Goal: Task Accomplishment & Management: Manage account settings

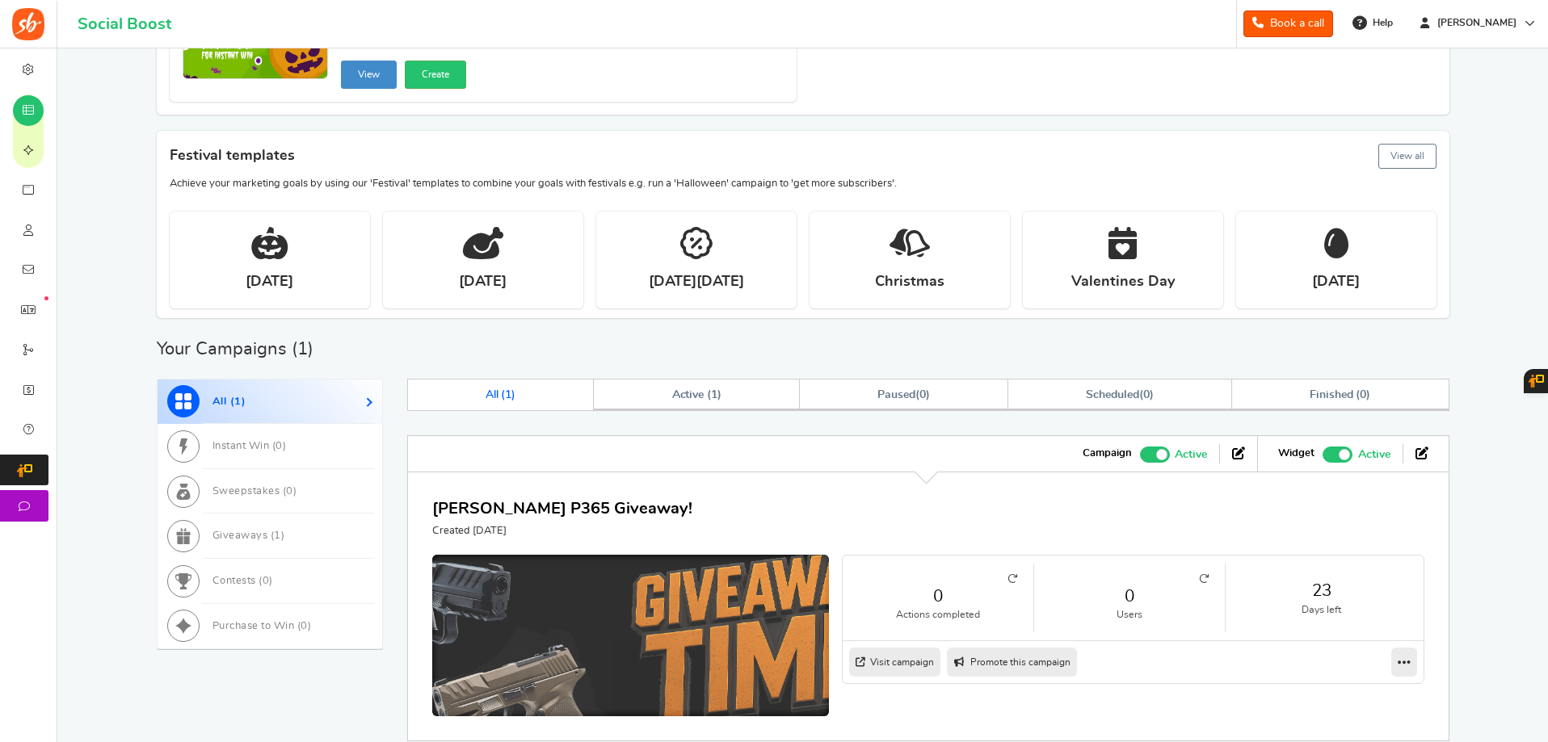
scroll to position [406, 0]
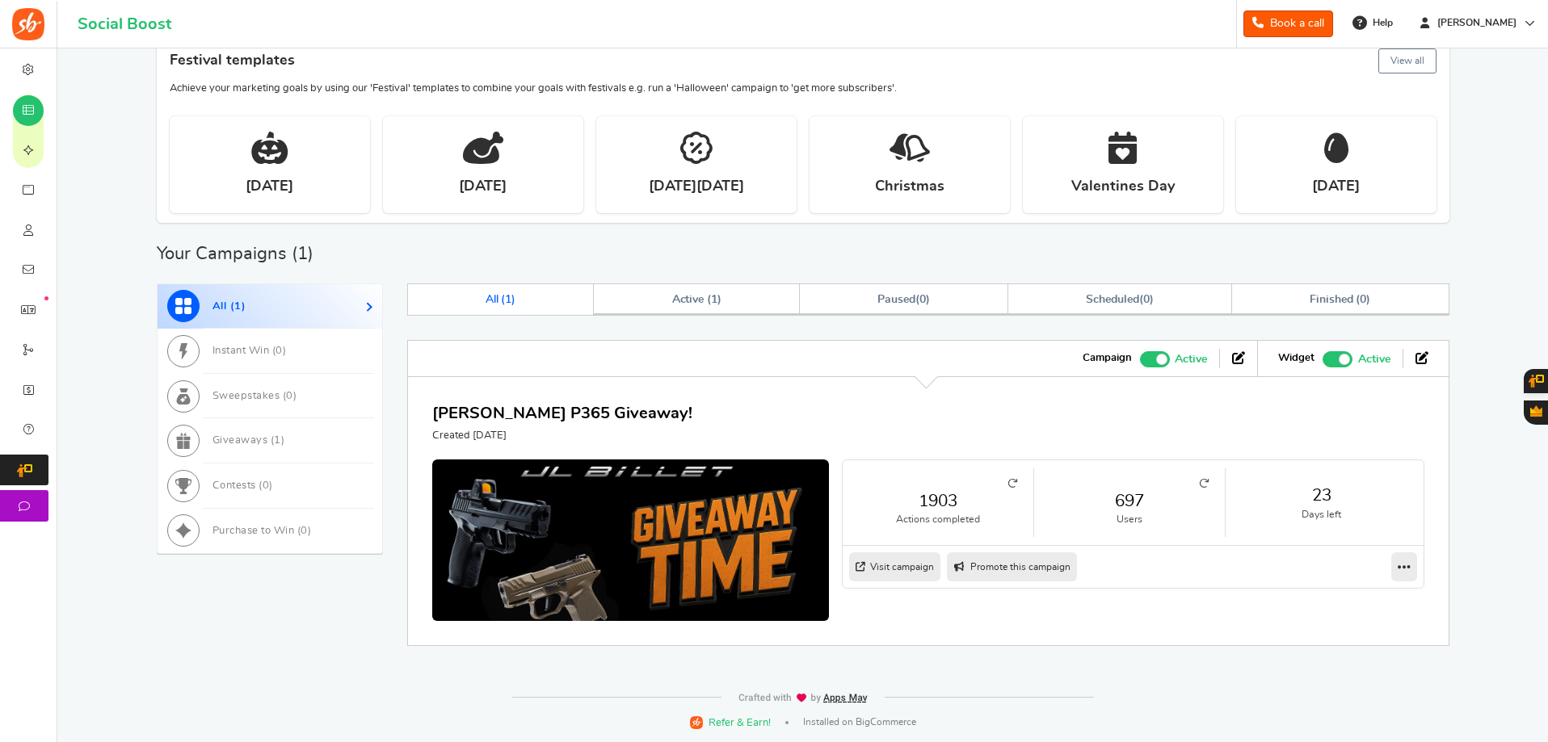
click at [1118, 516] on small "Users" at bounding box center [1129, 520] width 158 height 14
click at [1197, 483] on small at bounding box center [1129, 484] width 158 height 10
click at [1201, 483] on icon at bounding box center [1204, 484] width 10 height 10
click at [1141, 490] on link "697" at bounding box center [1129, 501] width 158 height 23
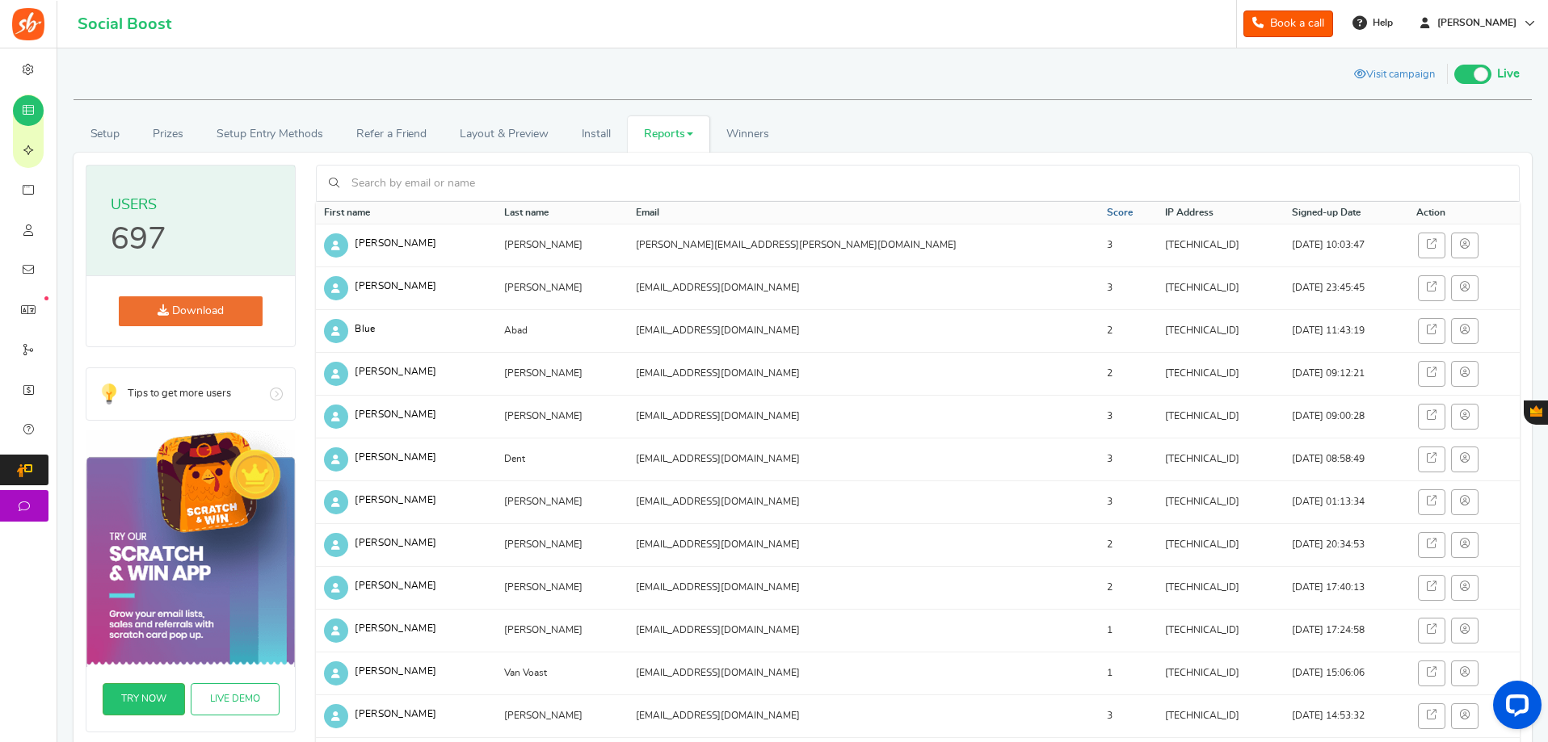
click at [1107, 213] on link "Score" at bounding box center [1120, 213] width 26 height 14
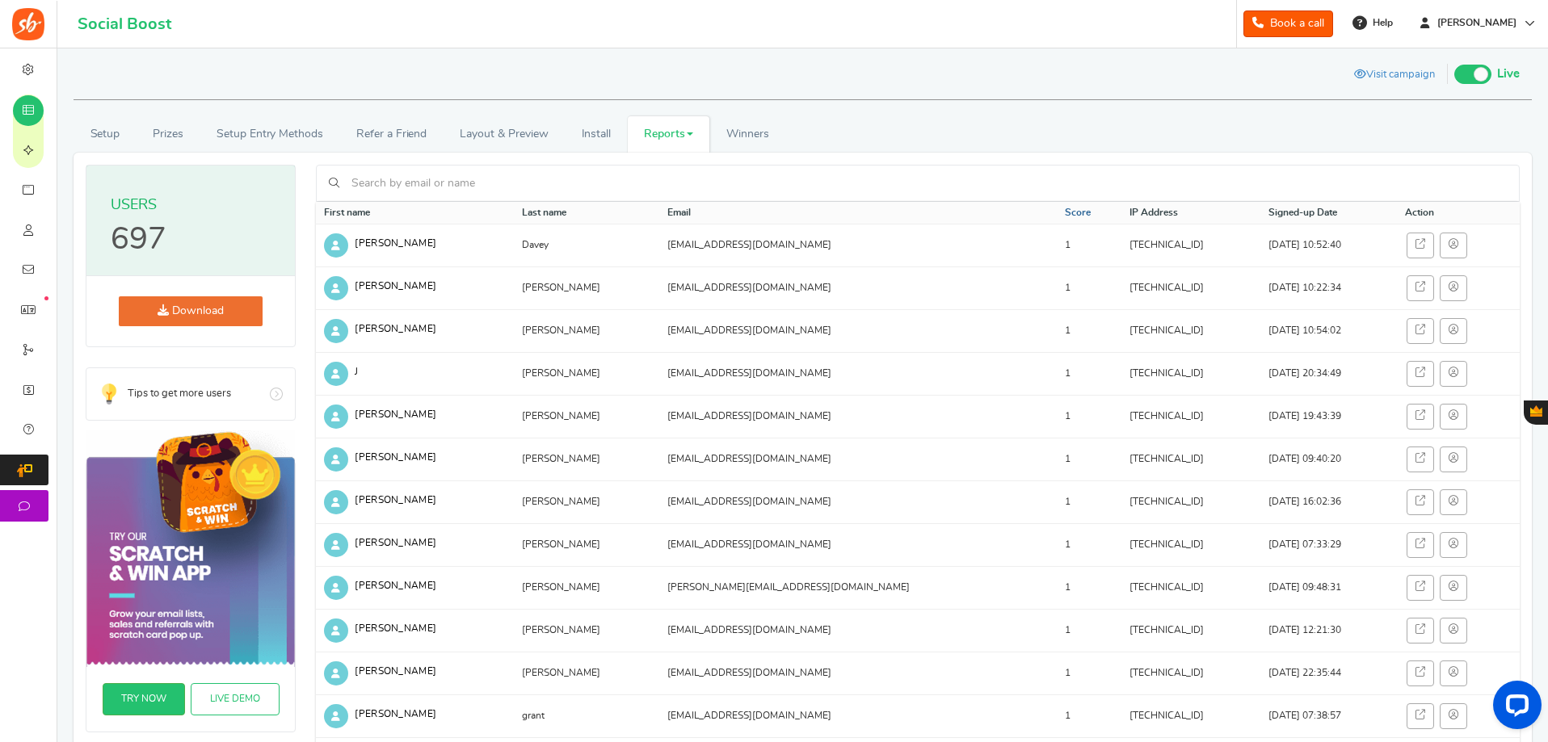
click at [1065, 213] on link "Score" at bounding box center [1078, 213] width 26 height 14
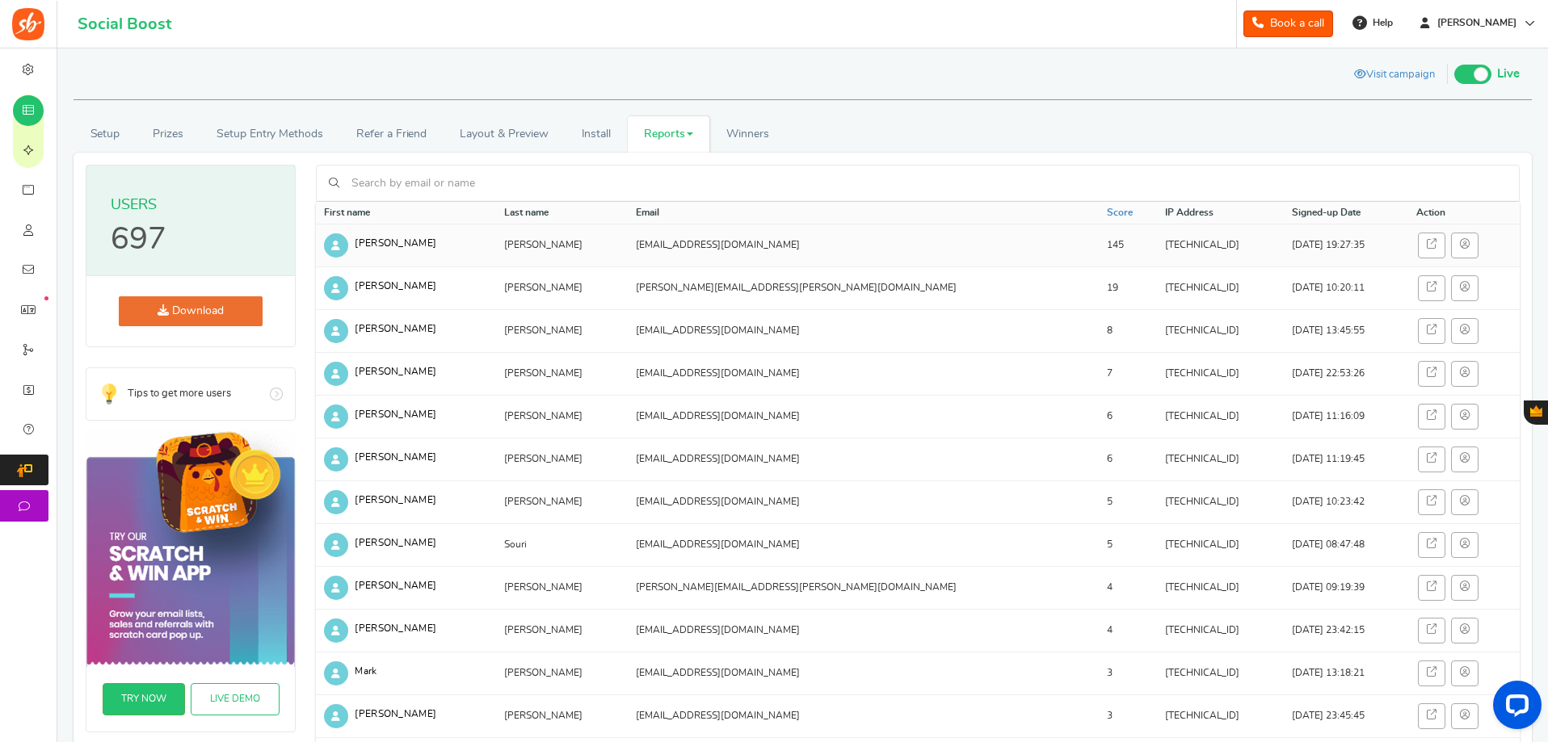
drag, startPoint x: 758, startPoint y: 244, endPoint x: 630, endPoint y: 245, distance: 127.7
click at [630, 245] on td "[EMAIL_ADDRESS][DOMAIN_NAME]" at bounding box center [863, 245] width 471 height 43
copy td "[EMAIL_ADDRESS][DOMAIN_NAME]"
click at [823, 244] on td "[EMAIL_ADDRESS][DOMAIN_NAME]" at bounding box center [863, 245] width 471 height 43
click at [1460, 244] on icon at bounding box center [1465, 244] width 10 height 10
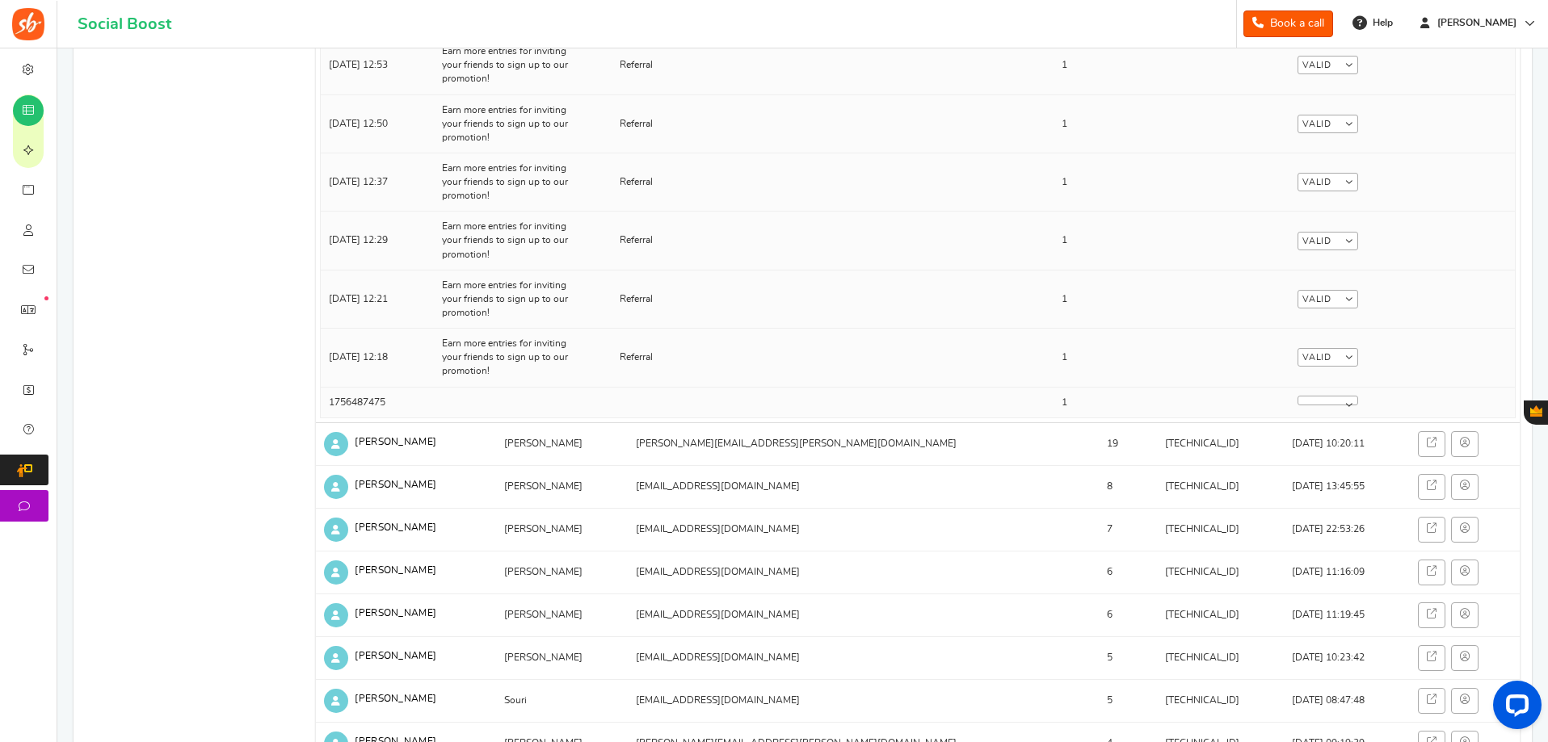
scroll to position [5736, 0]
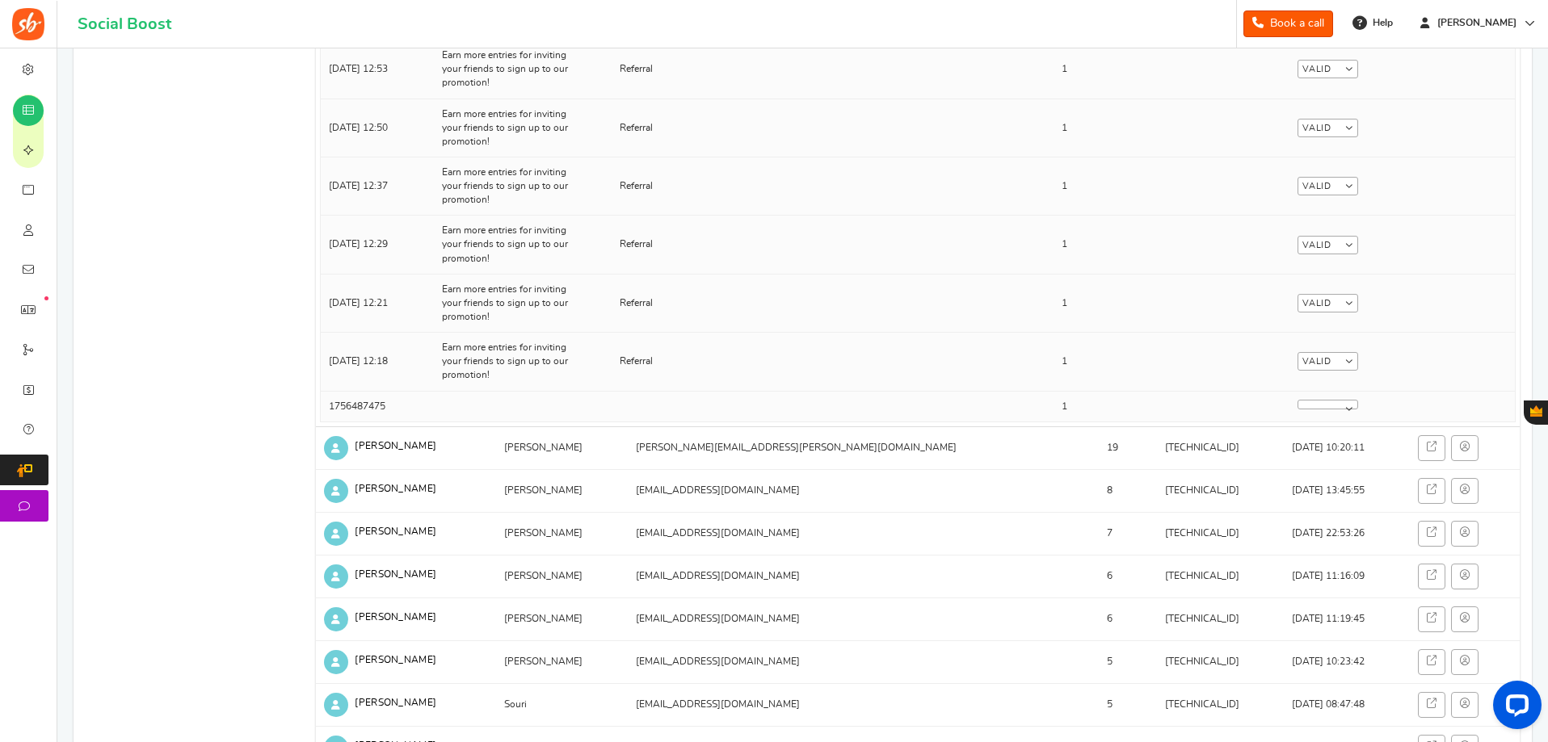
click at [1349, 410] on link at bounding box center [1327, 405] width 61 height 10
click at [1396, 399] on td "Valid Invalid" at bounding box center [1401, 406] width 225 height 31
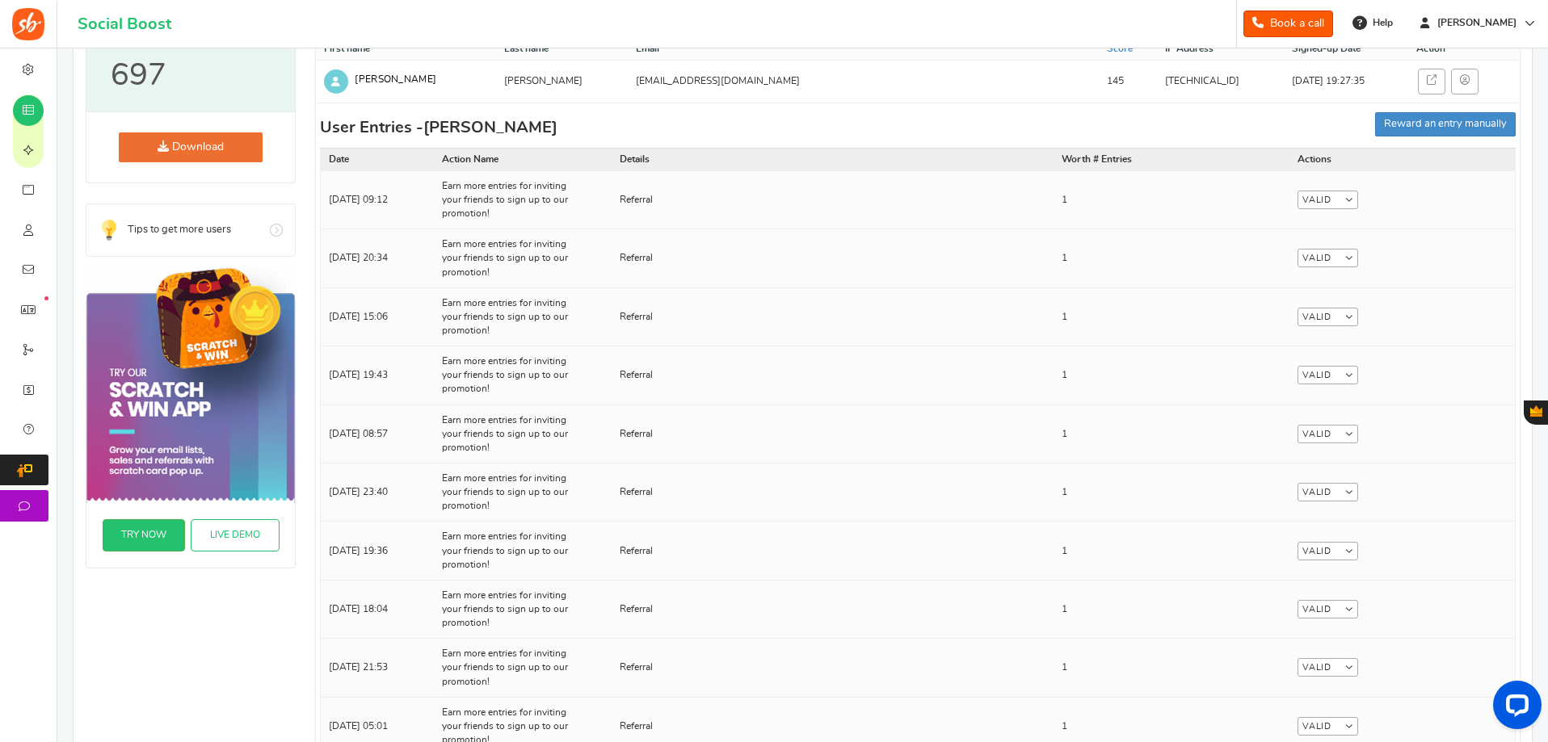
scroll to position [0, 0]
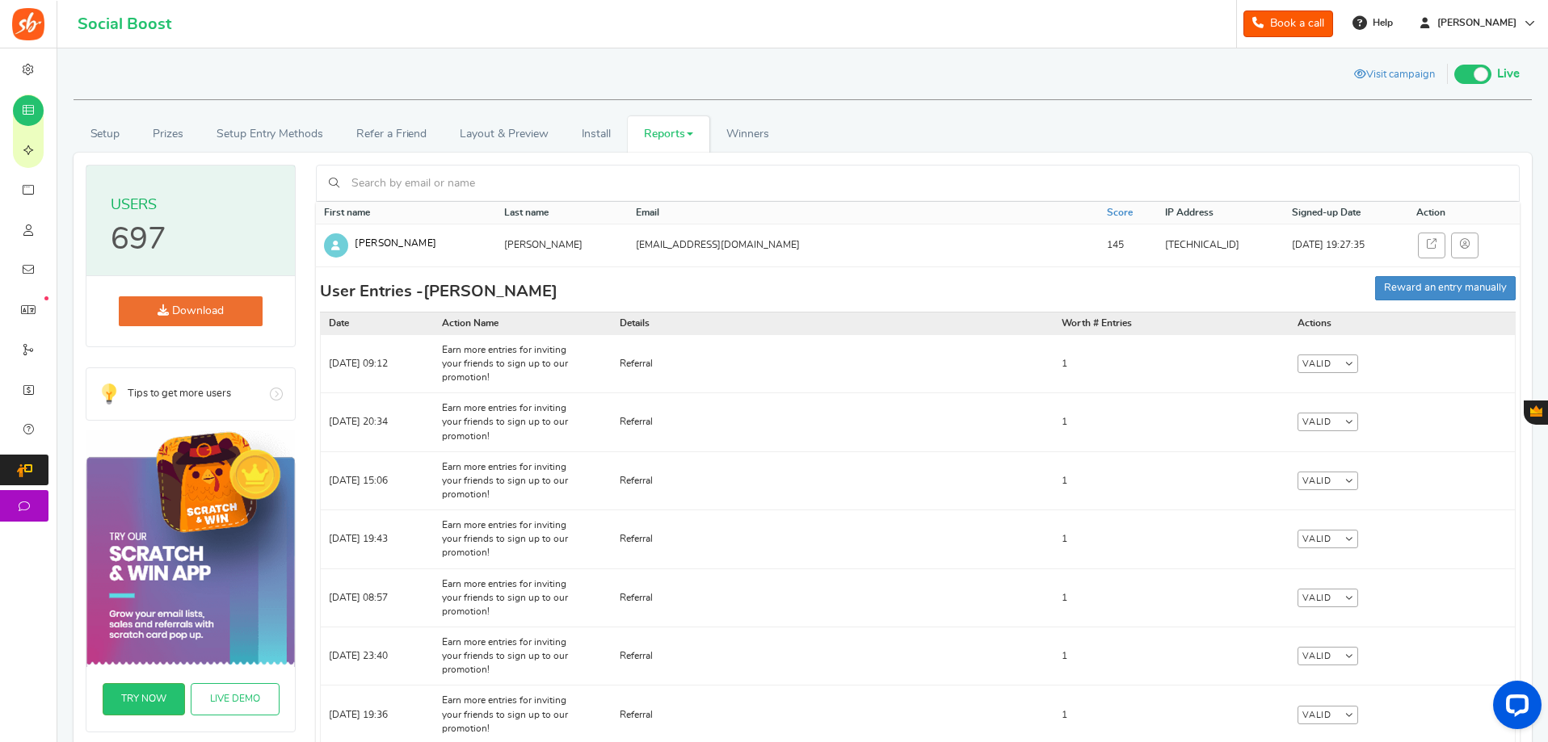
click at [682, 139] on link "Reports" at bounding box center [669, 134] width 82 height 36
click at [681, 237] on link "Referral Stats" at bounding box center [692, 238] width 129 height 23
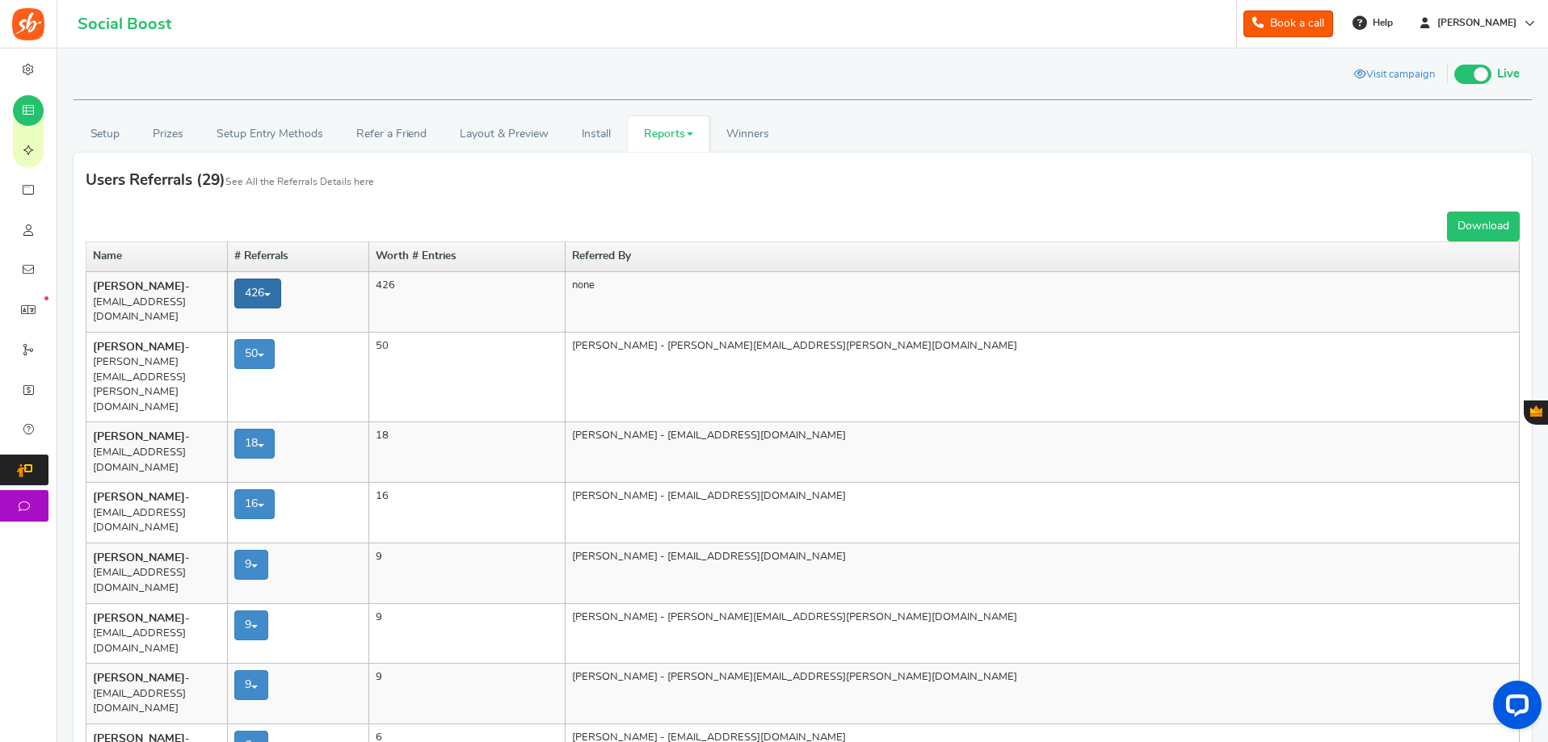
click at [281, 290] on link "426" at bounding box center [257, 294] width 47 height 30
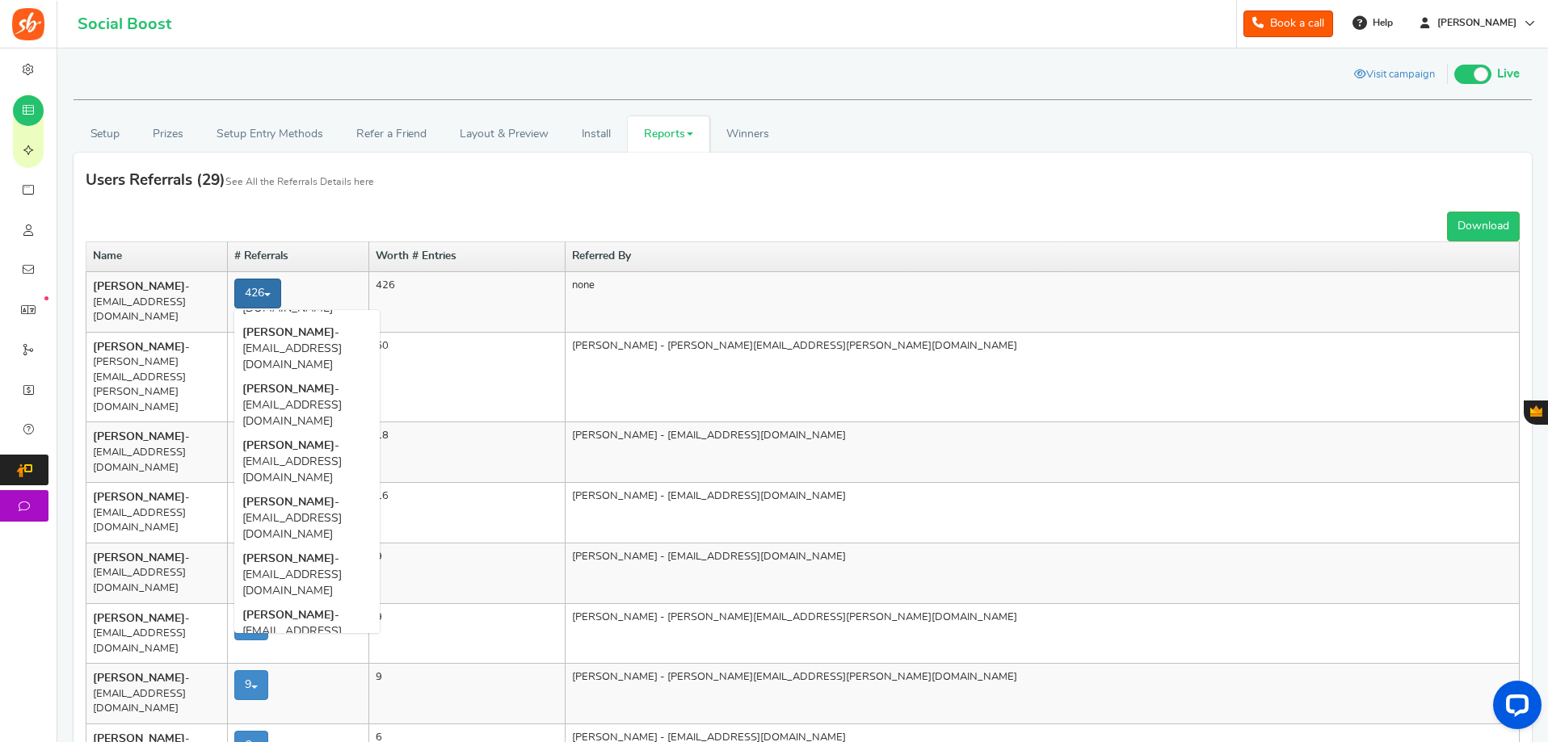
scroll to position [2504, 0]
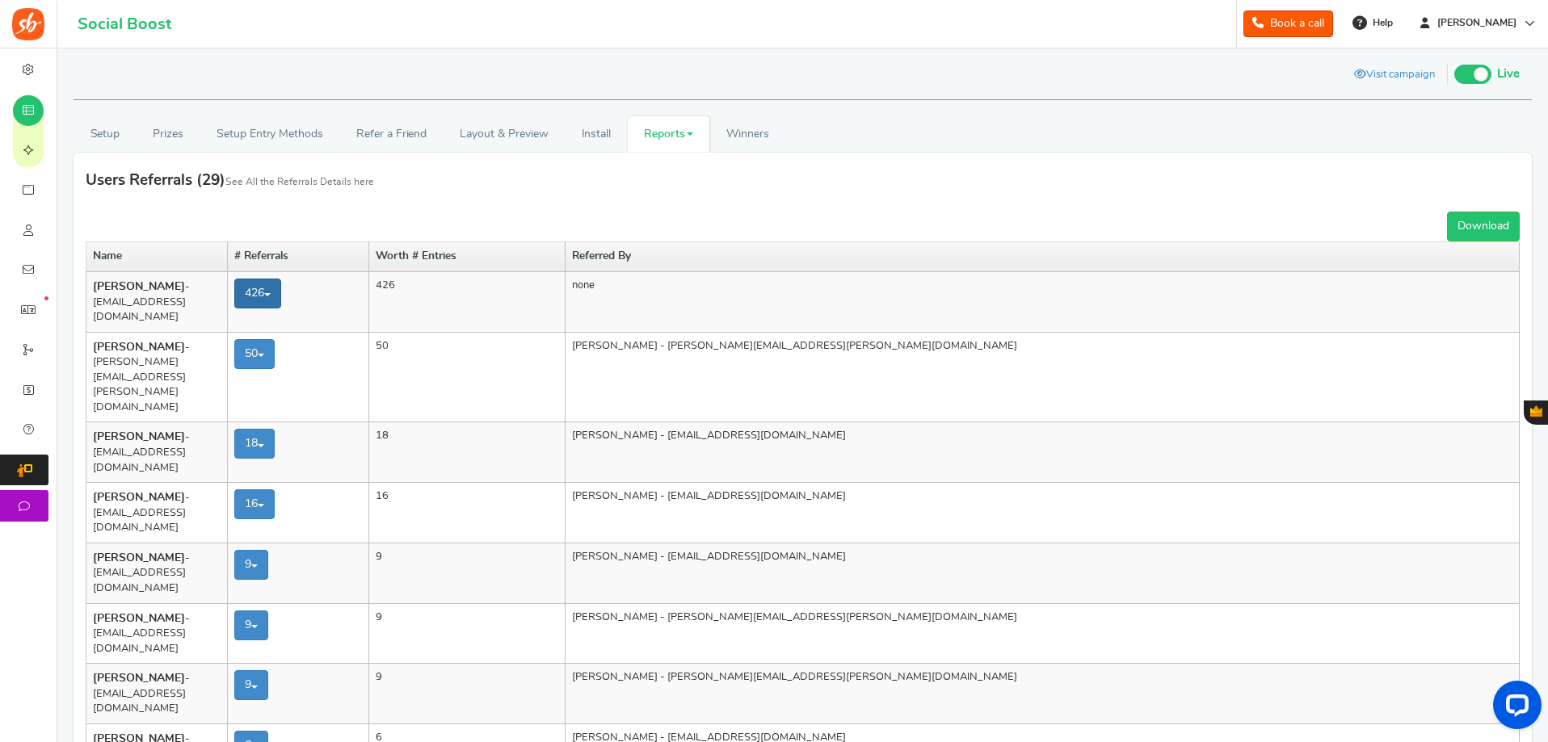
click at [281, 292] on link "426" at bounding box center [257, 294] width 47 height 30
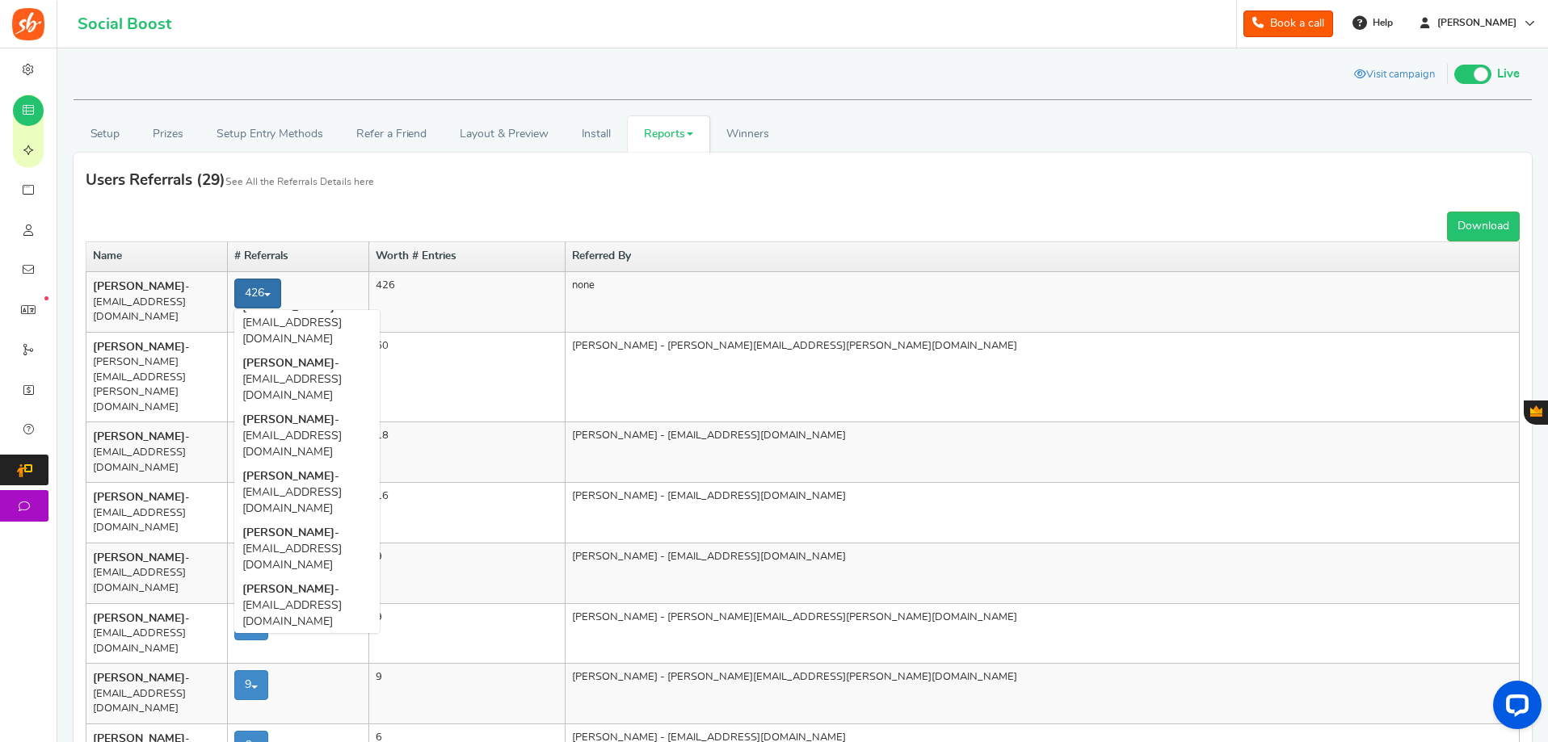
scroll to position [4250, 0]
click at [1500, 227] on link "Download" at bounding box center [1483, 227] width 73 height 30
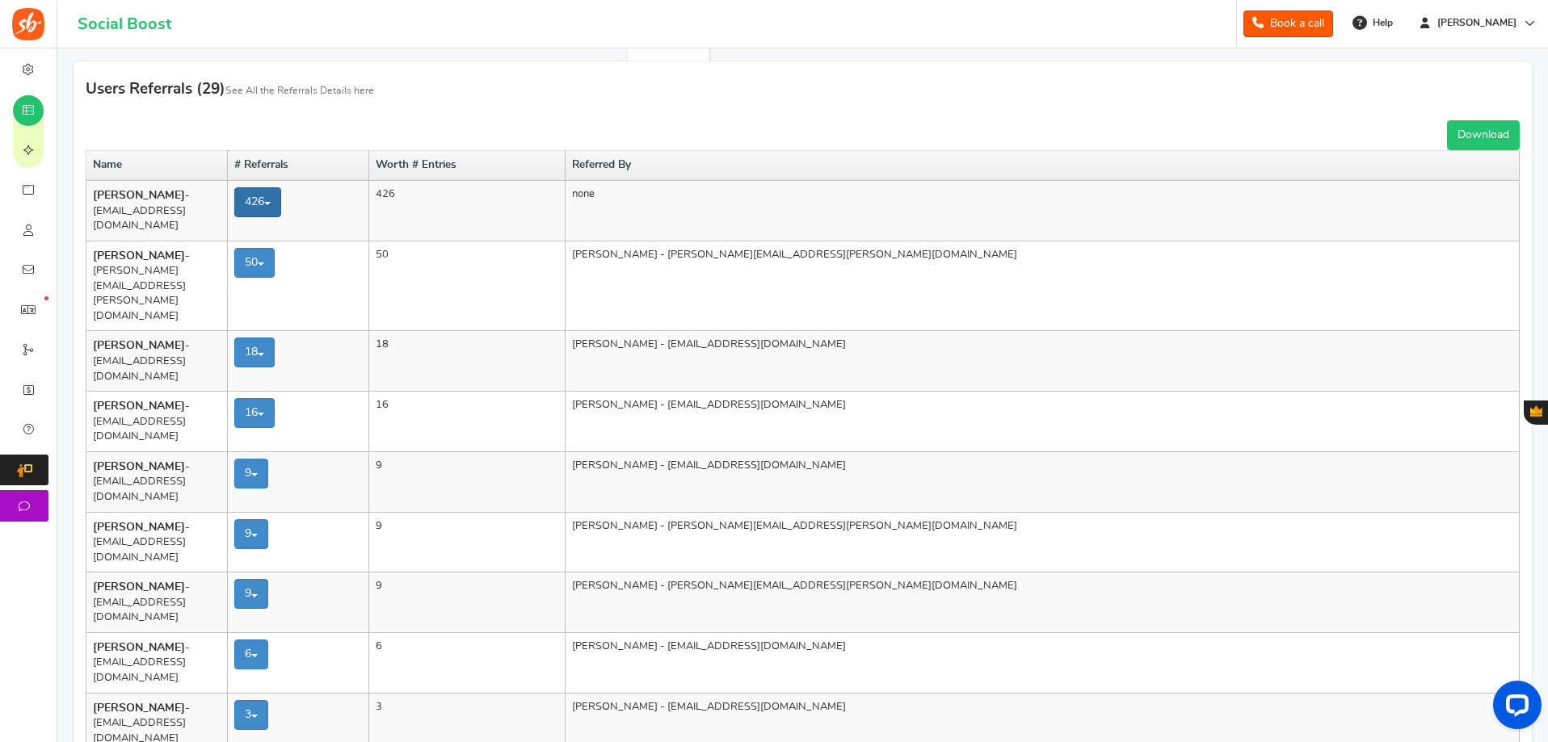
scroll to position [81, 0]
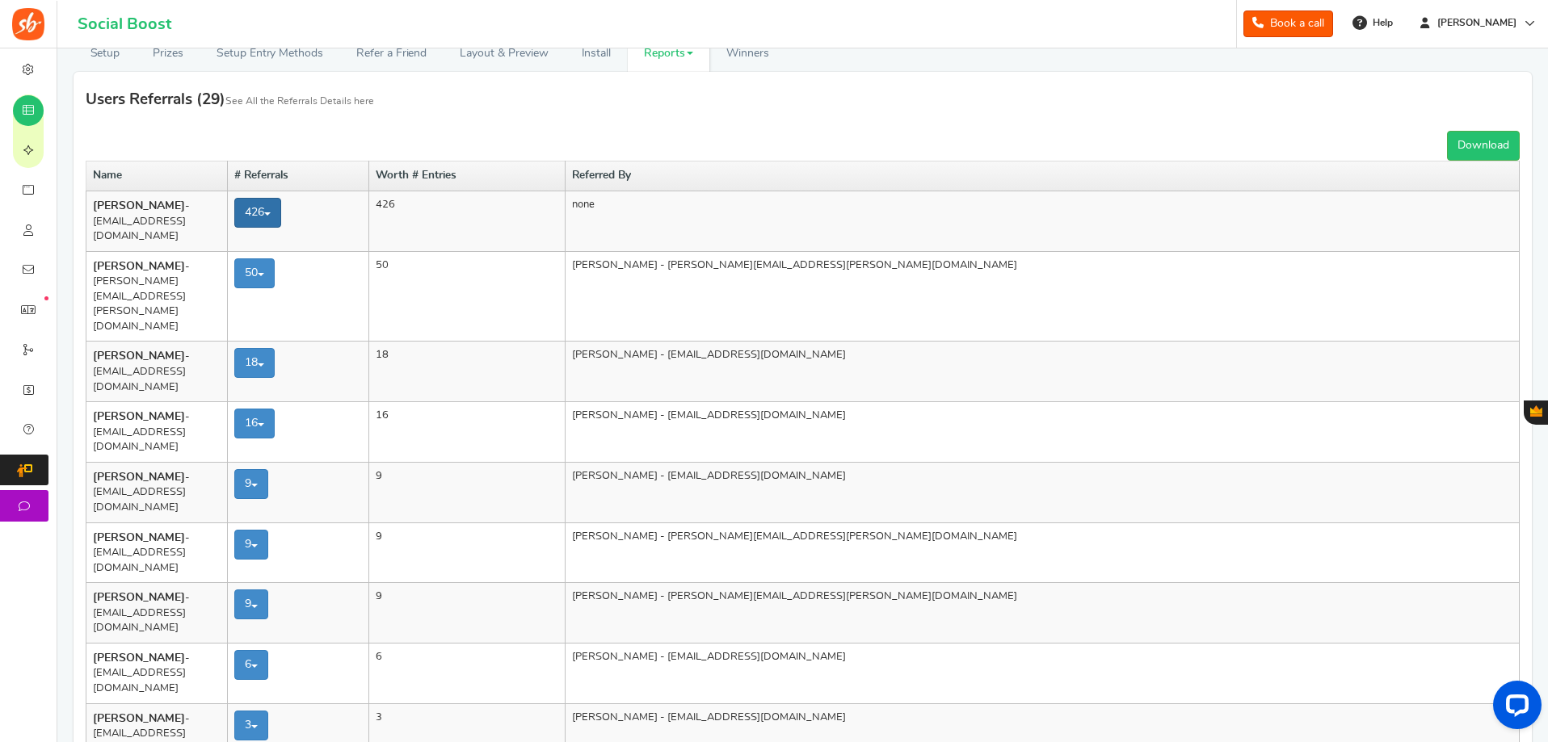
click at [281, 211] on link "426" at bounding box center [257, 213] width 47 height 30
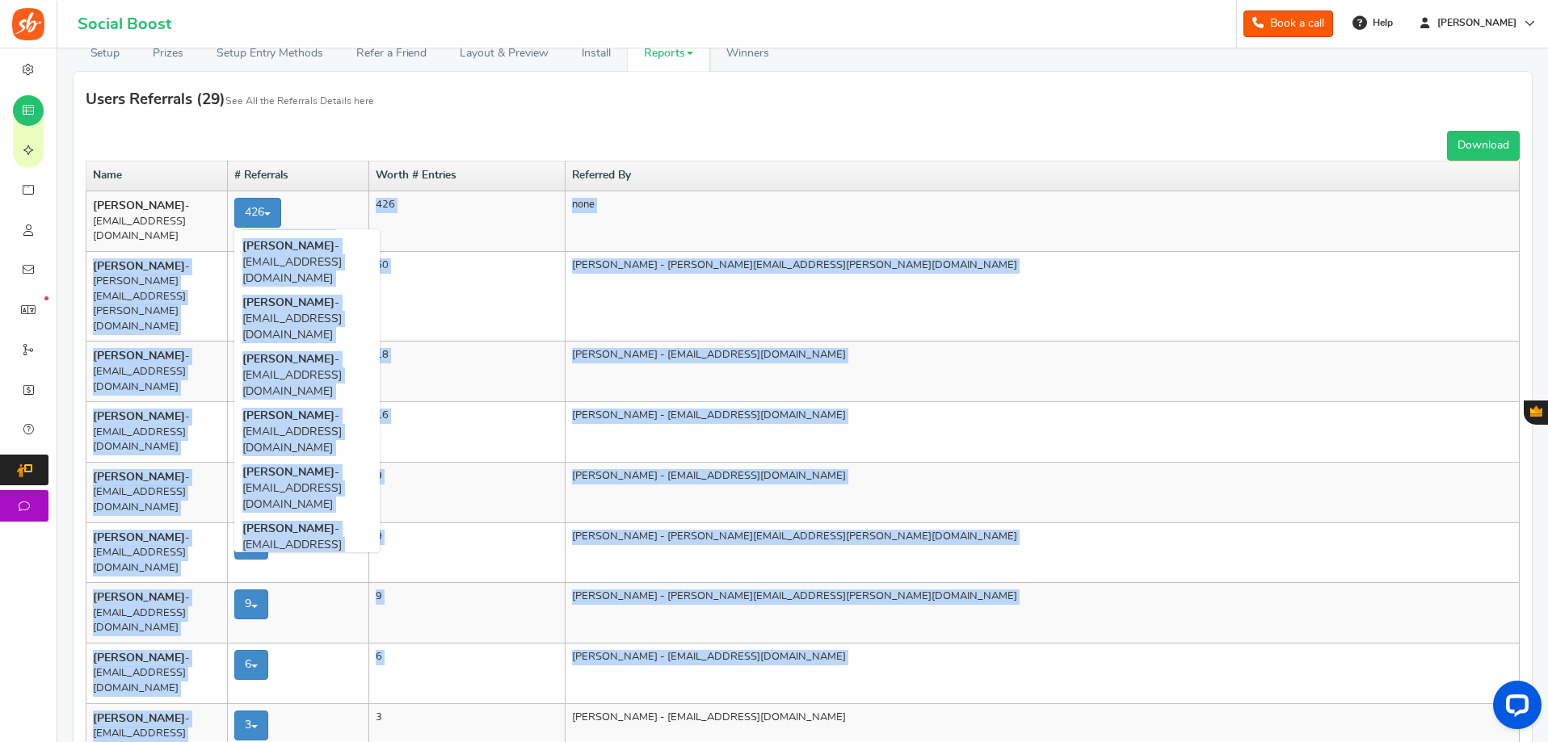
scroll to position [13715, 0]
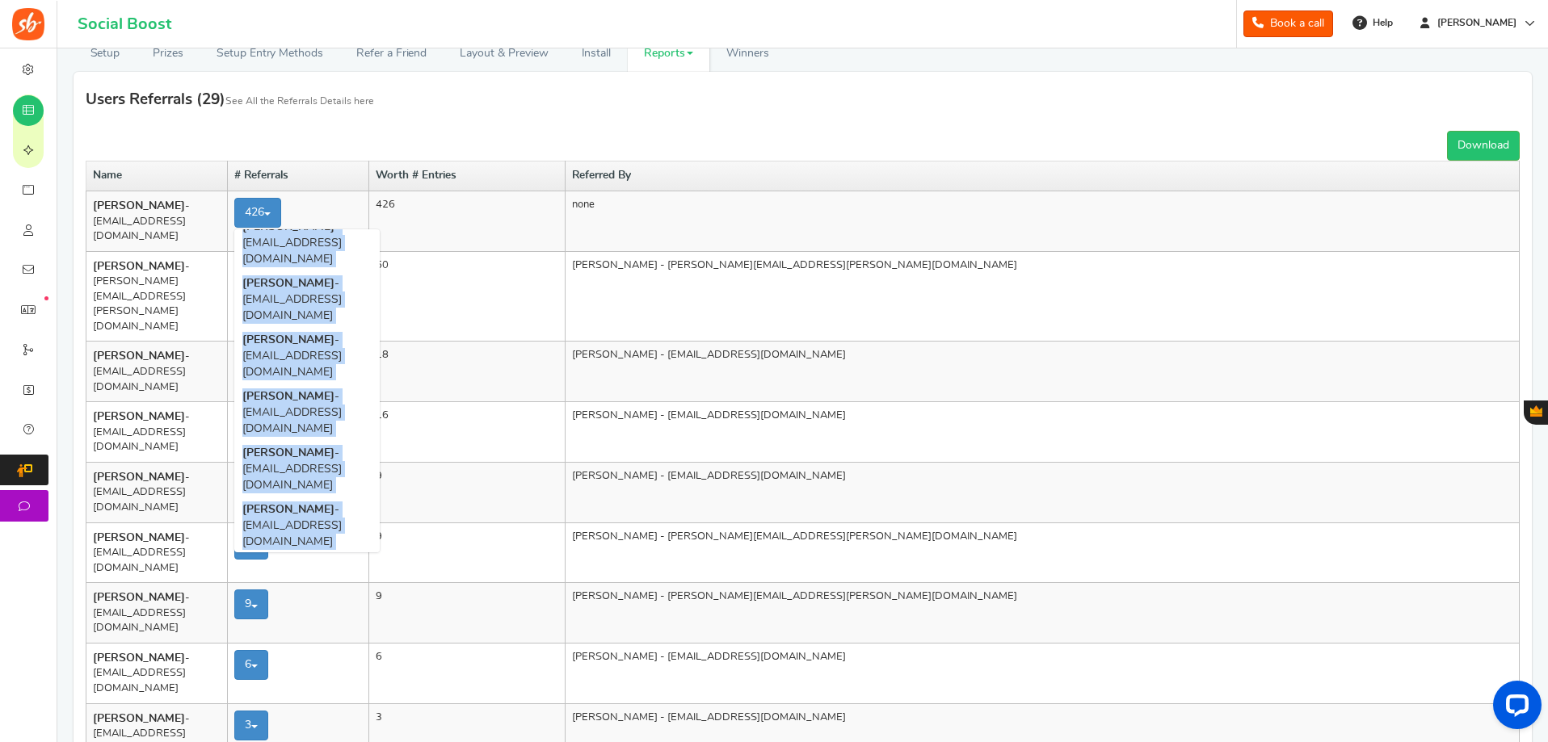
drag, startPoint x: 276, startPoint y: 241, endPoint x: 410, endPoint y: 535, distance: 322.9
click at [380, 535] on ul "[PERSON_NAME] - [EMAIL_ADDRESS][DOMAIN_NAME] [PERSON_NAME] - [EMAIL_ADDRESS][DO…" at bounding box center [306, 390] width 145 height 323
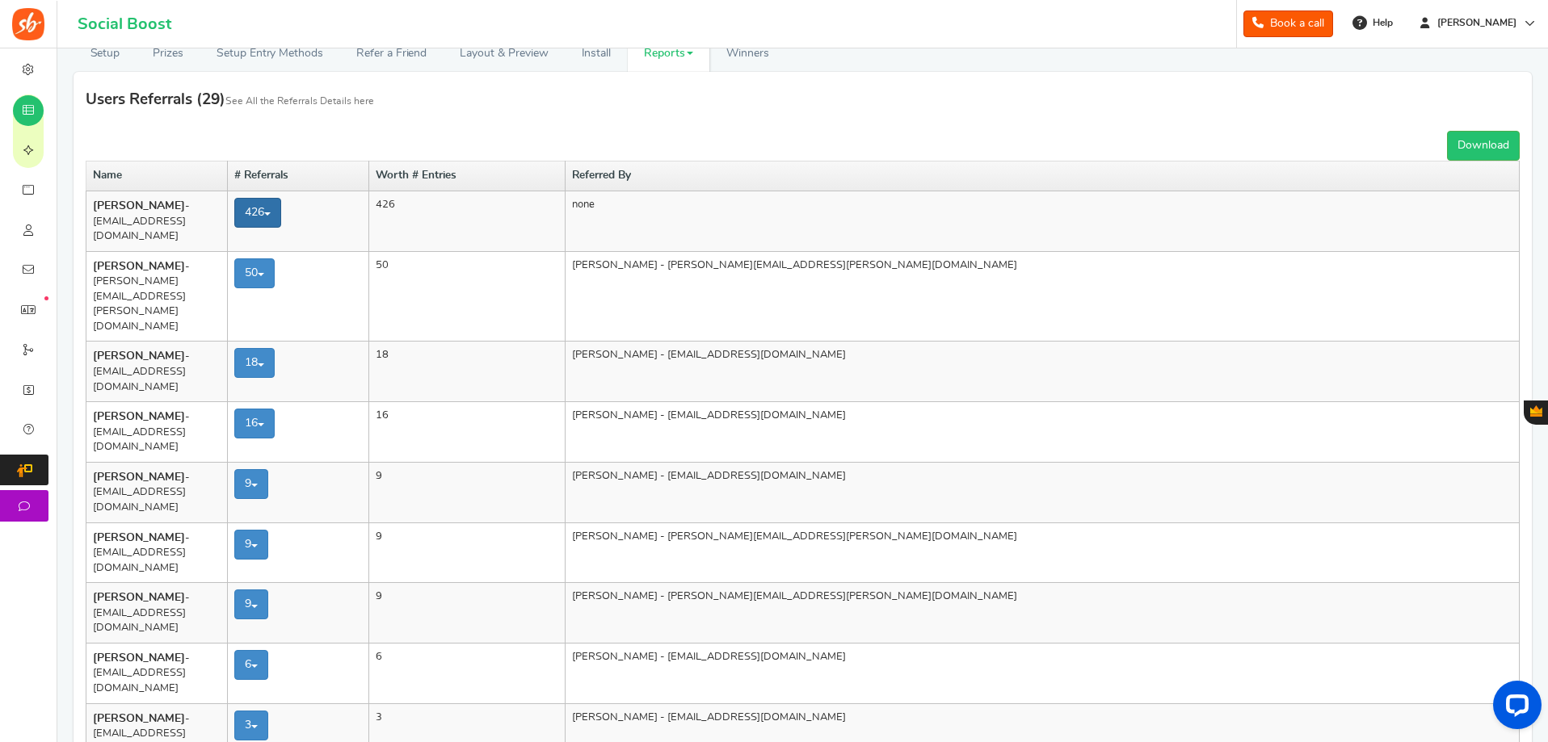
drag, startPoint x: 402, startPoint y: 532, endPoint x: 301, endPoint y: 216, distance: 331.4
click at [271, 216] on span at bounding box center [267, 213] width 6 height 3
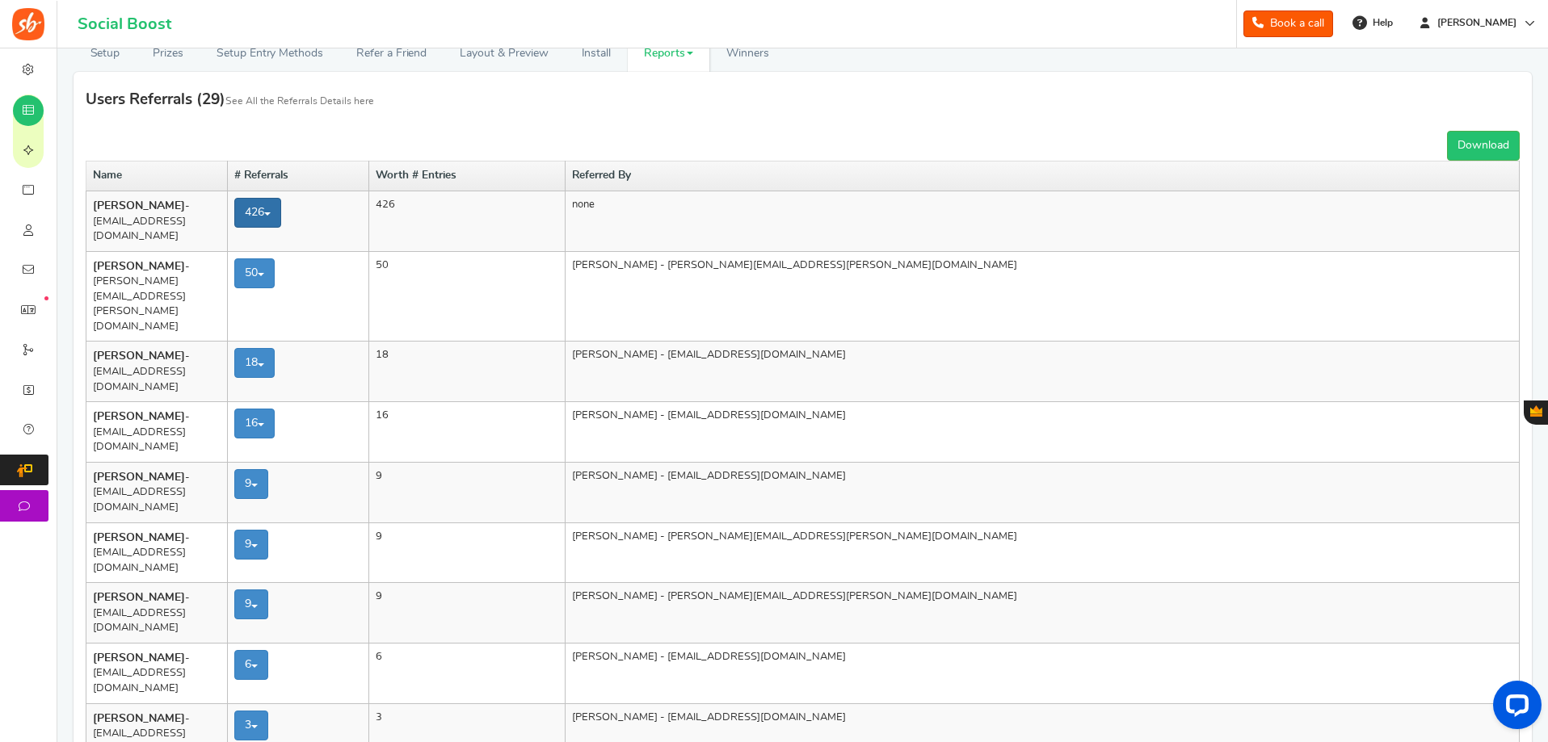
click at [281, 200] on link "426" at bounding box center [257, 213] width 47 height 30
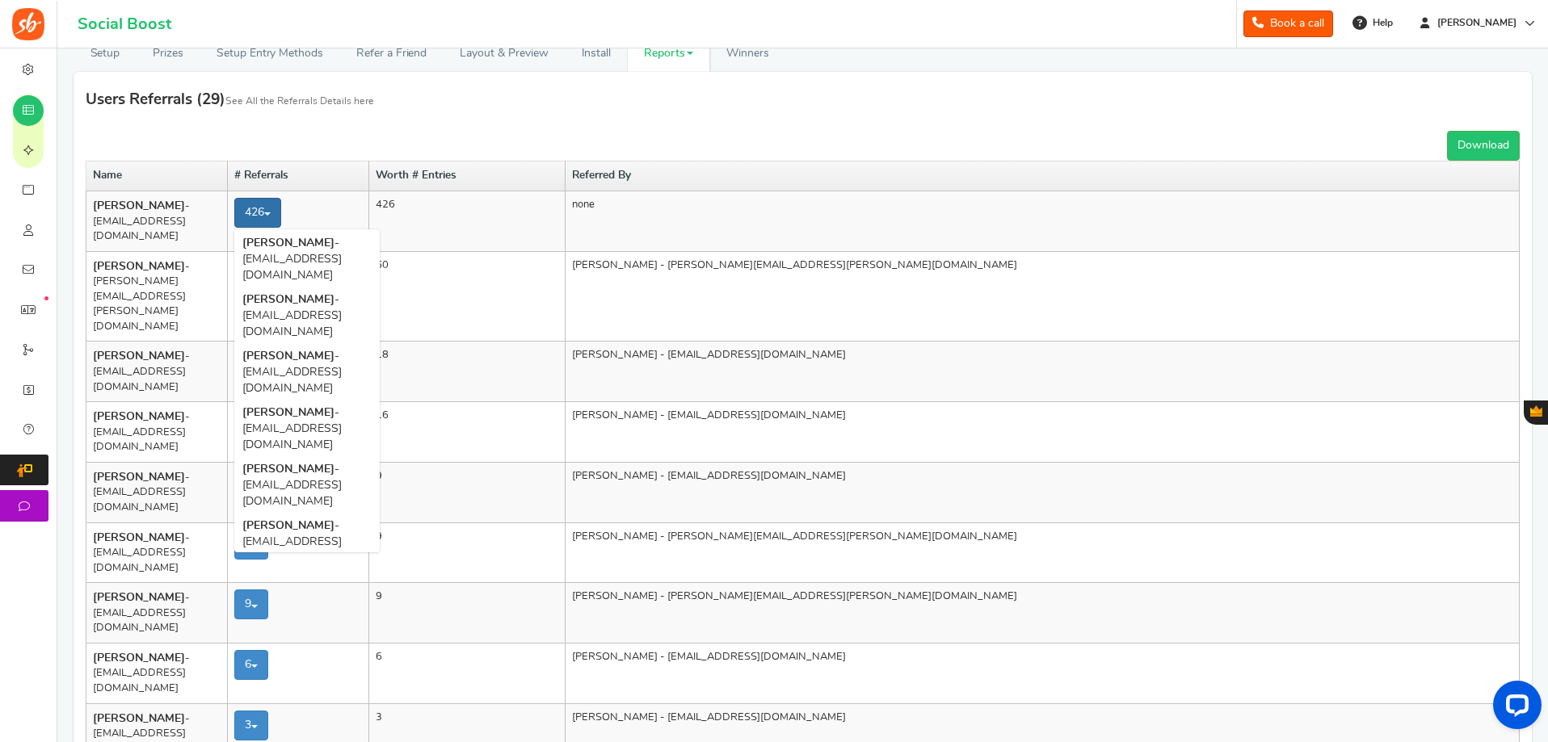
scroll to position [12778, 0]
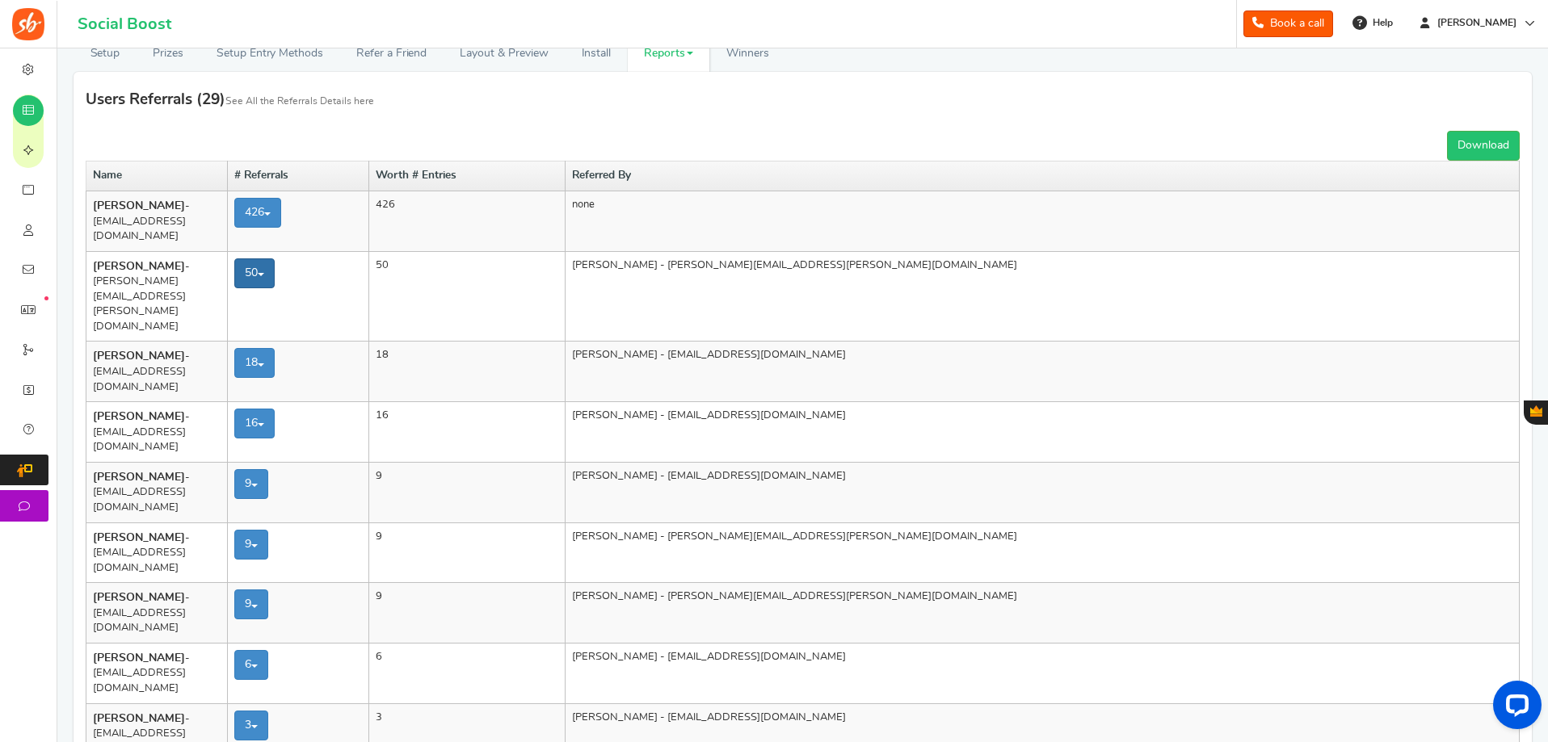
click at [275, 259] on link "50" at bounding box center [254, 274] width 40 height 30
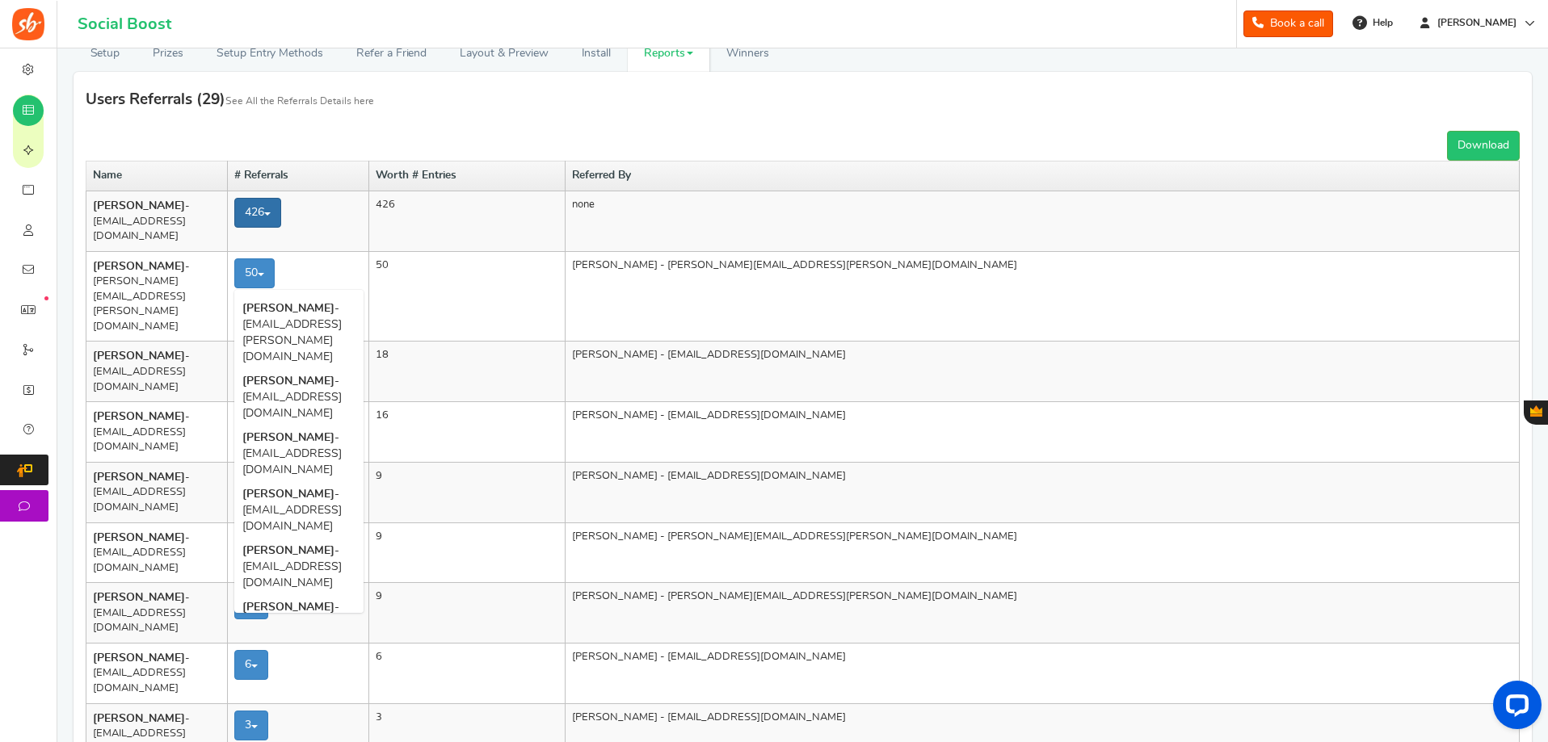
click at [281, 205] on link "426" at bounding box center [257, 213] width 47 height 30
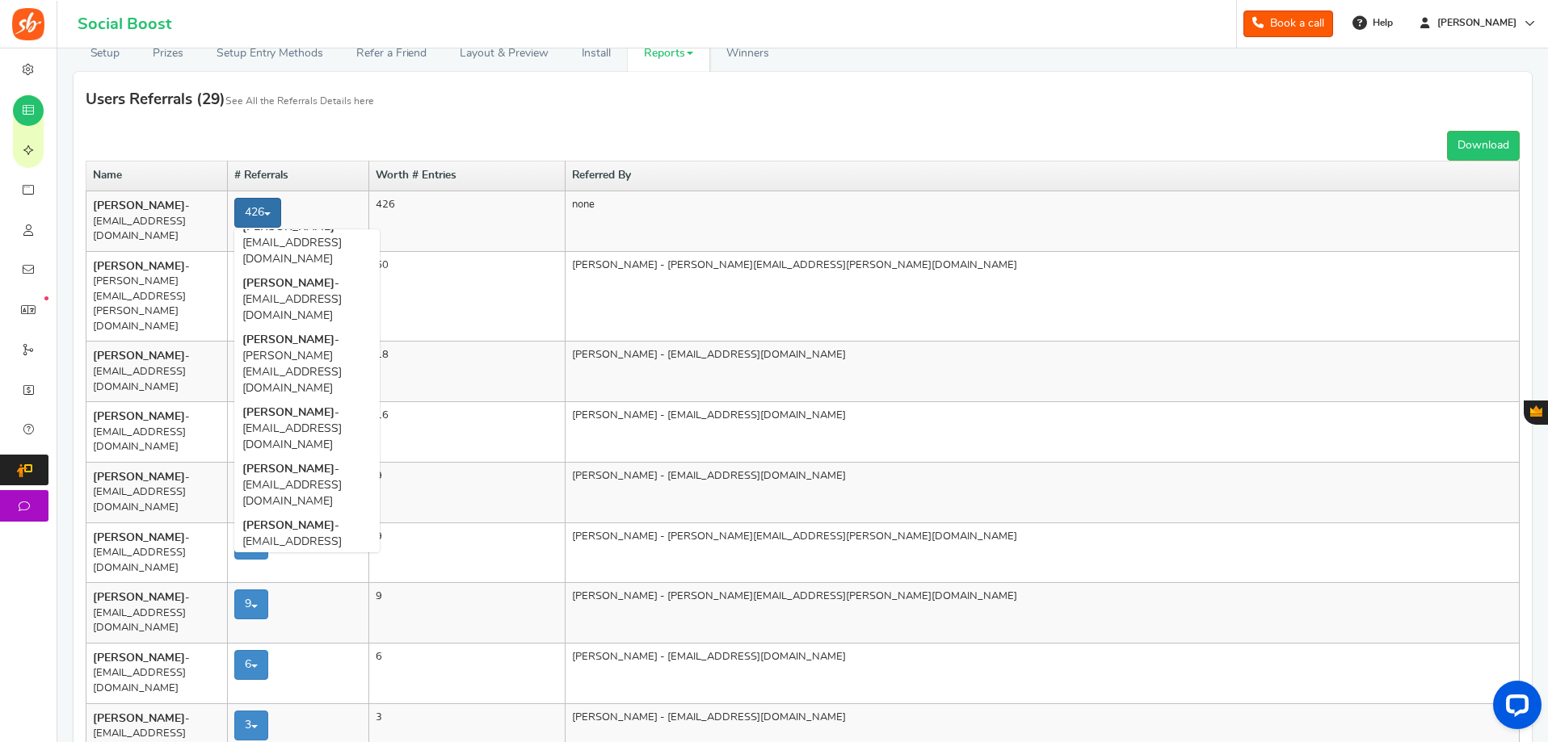
scroll to position [9982, 0]
click at [307, 98] on small "See All the Referrals Details here" at bounding box center [299, 101] width 149 height 10
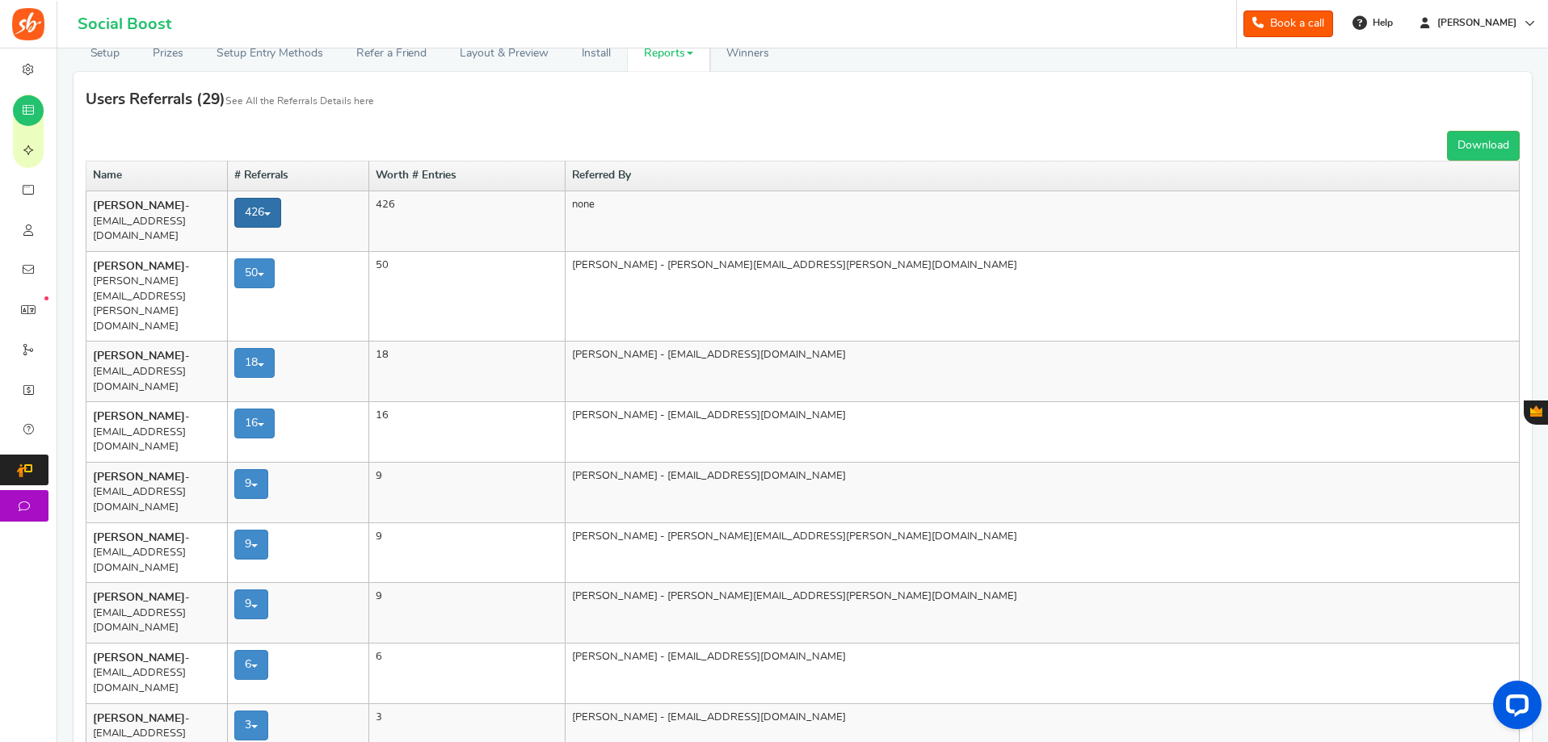
click at [281, 221] on link "426" at bounding box center [257, 213] width 47 height 30
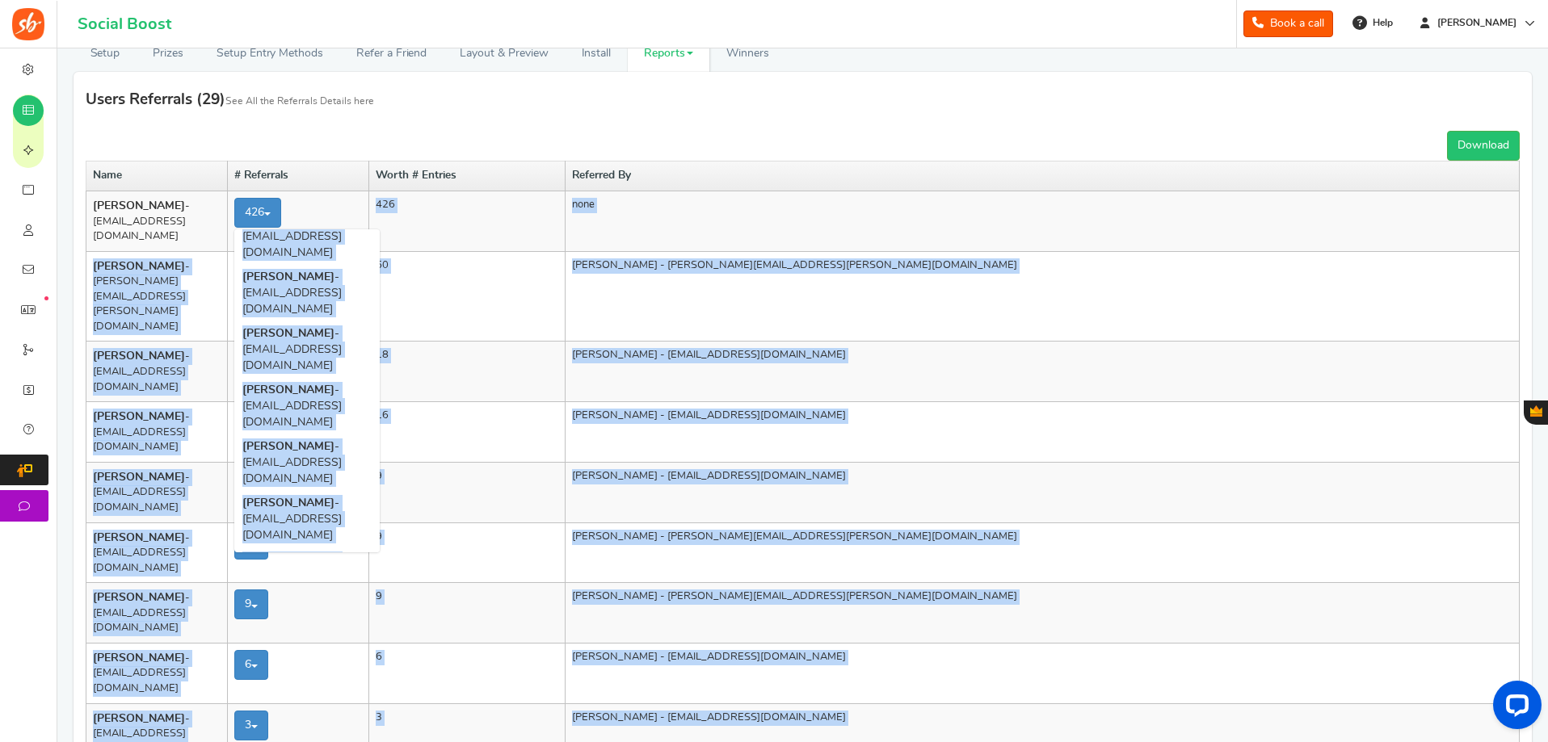
scroll to position [13715, 0]
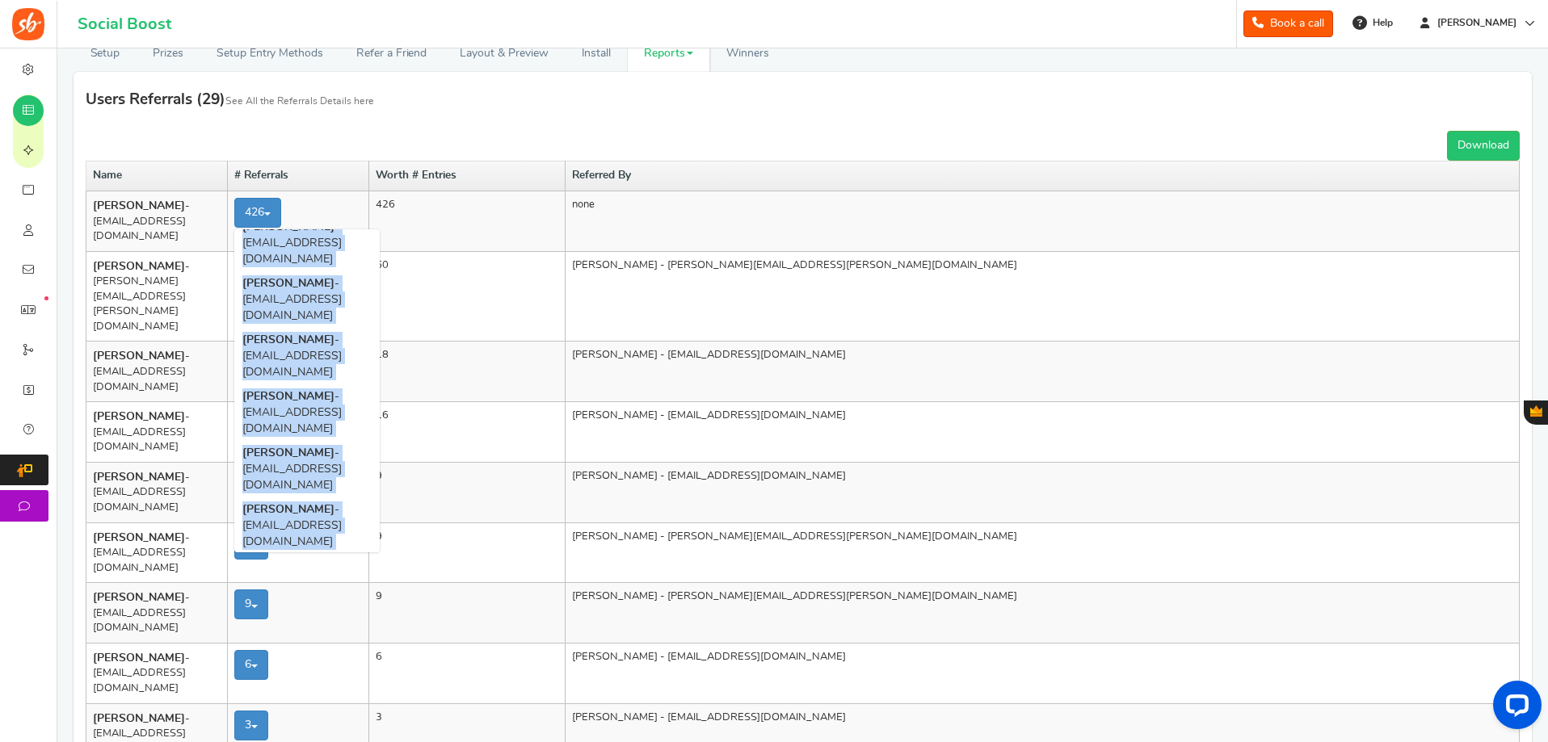
drag, startPoint x: 276, startPoint y: 242, endPoint x: 430, endPoint y: 536, distance: 331.7
click at [380, 536] on ul "[PERSON_NAME] - [EMAIL_ADDRESS][DOMAIN_NAME] [PERSON_NAME] - [EMAIL_ADDRESS][DO…" at bounding box center [306, 390] width 145 height 323
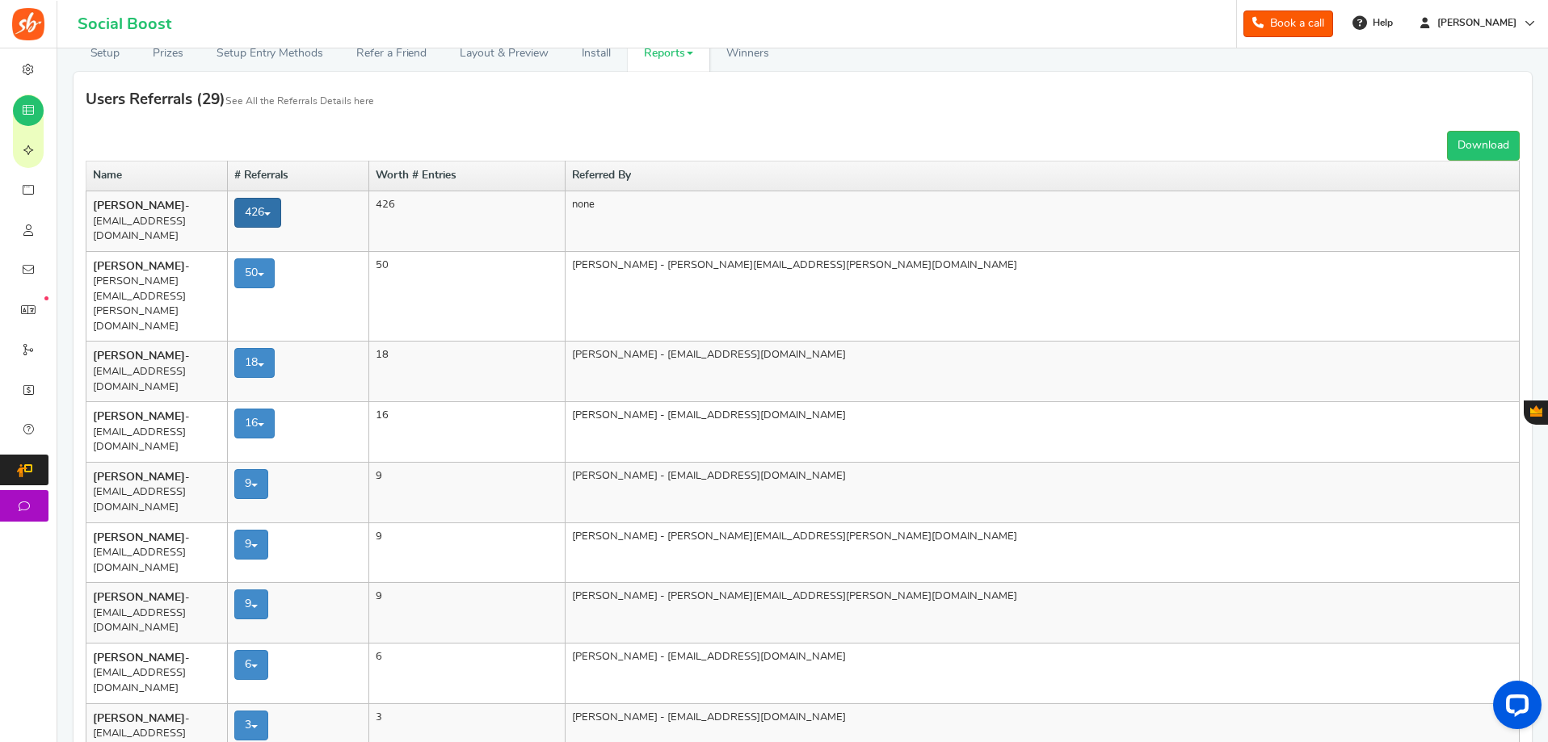
click at [281, 217] on link "426" at bounding box center [257, 213] width 47 height 30
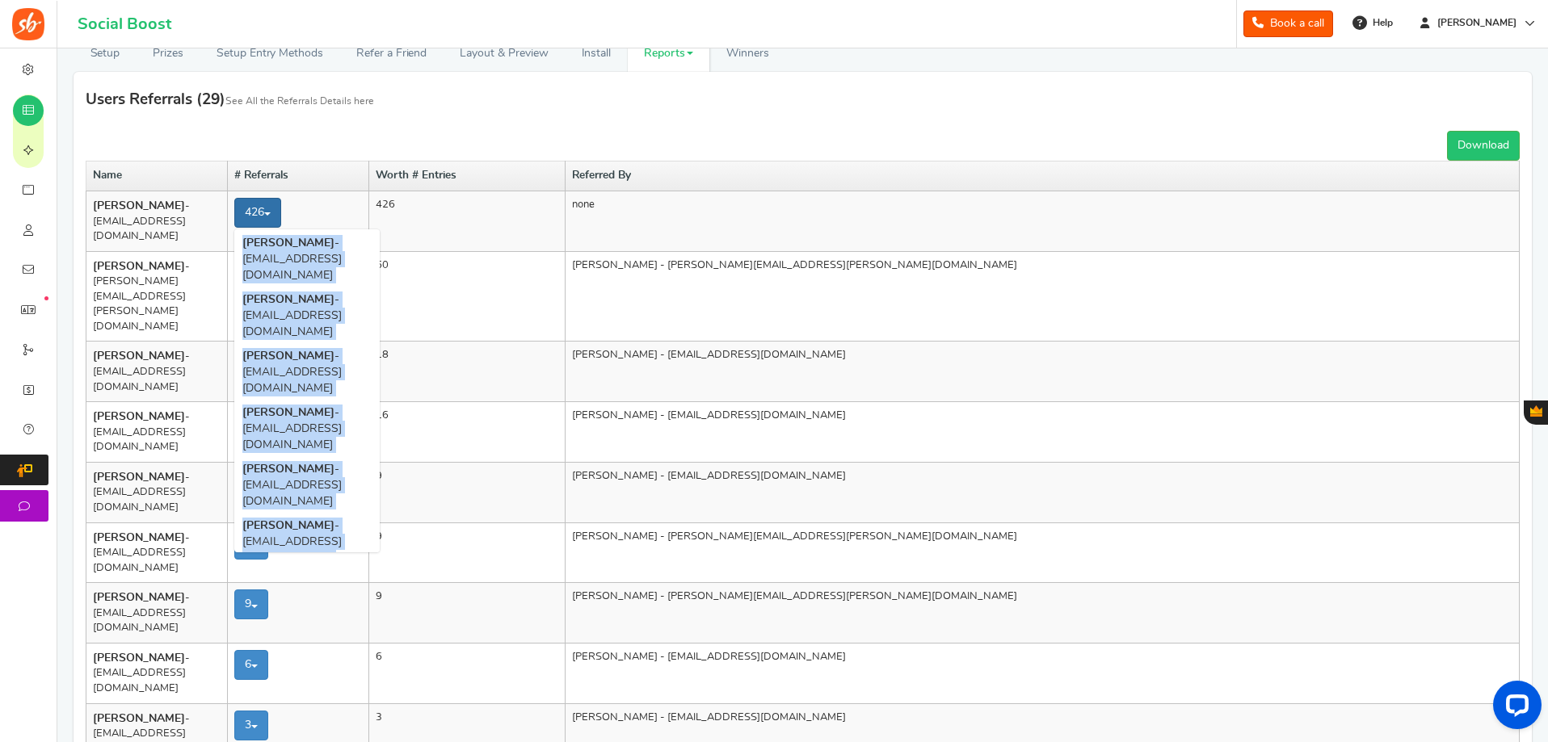
copy ul "[PERSON_NAME] - [EMAIL_ADDRESS][DOMAIN_NAME] [PERSON_NAME] - [EMAIL_ADDRESS][DO…"
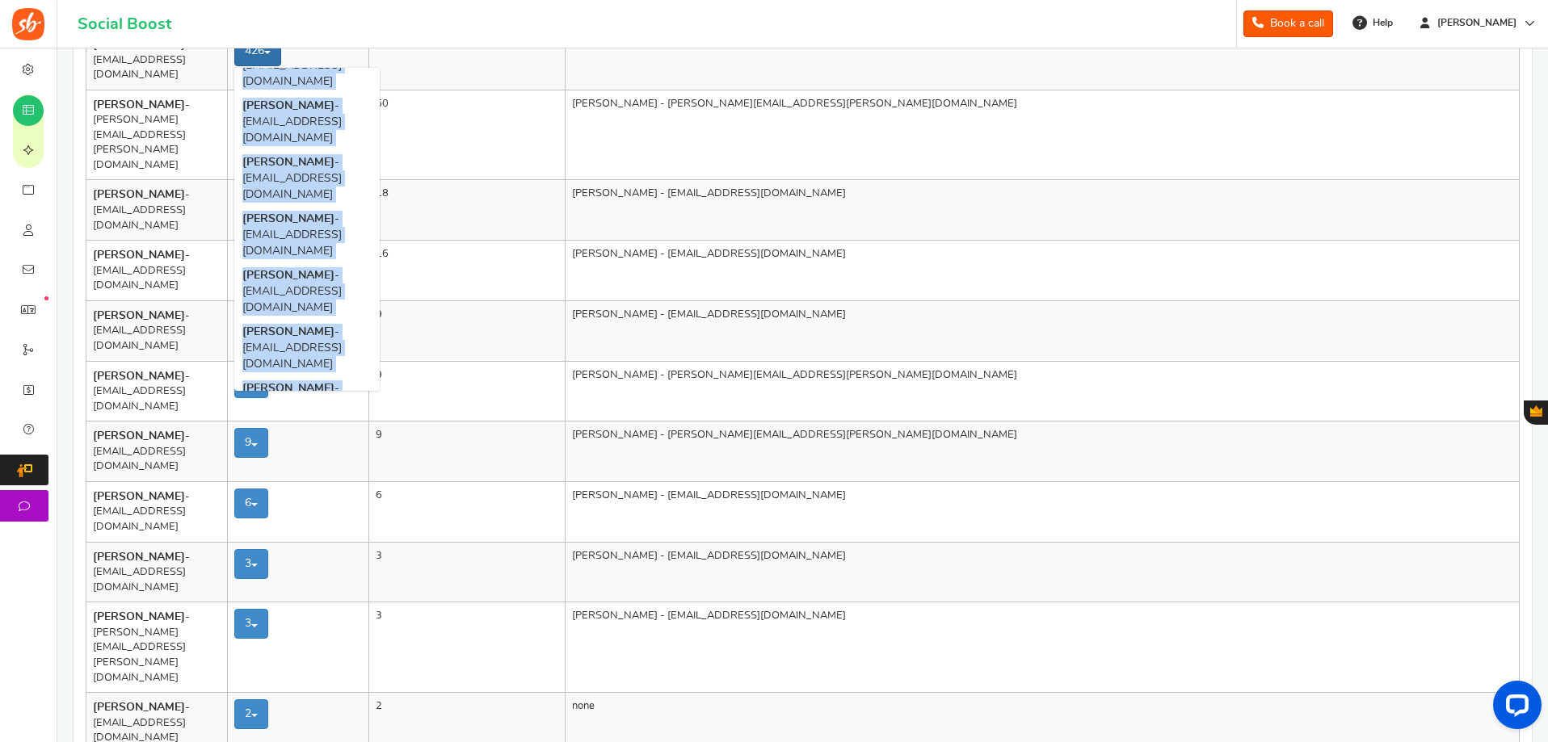
scroll to position [81, 0]
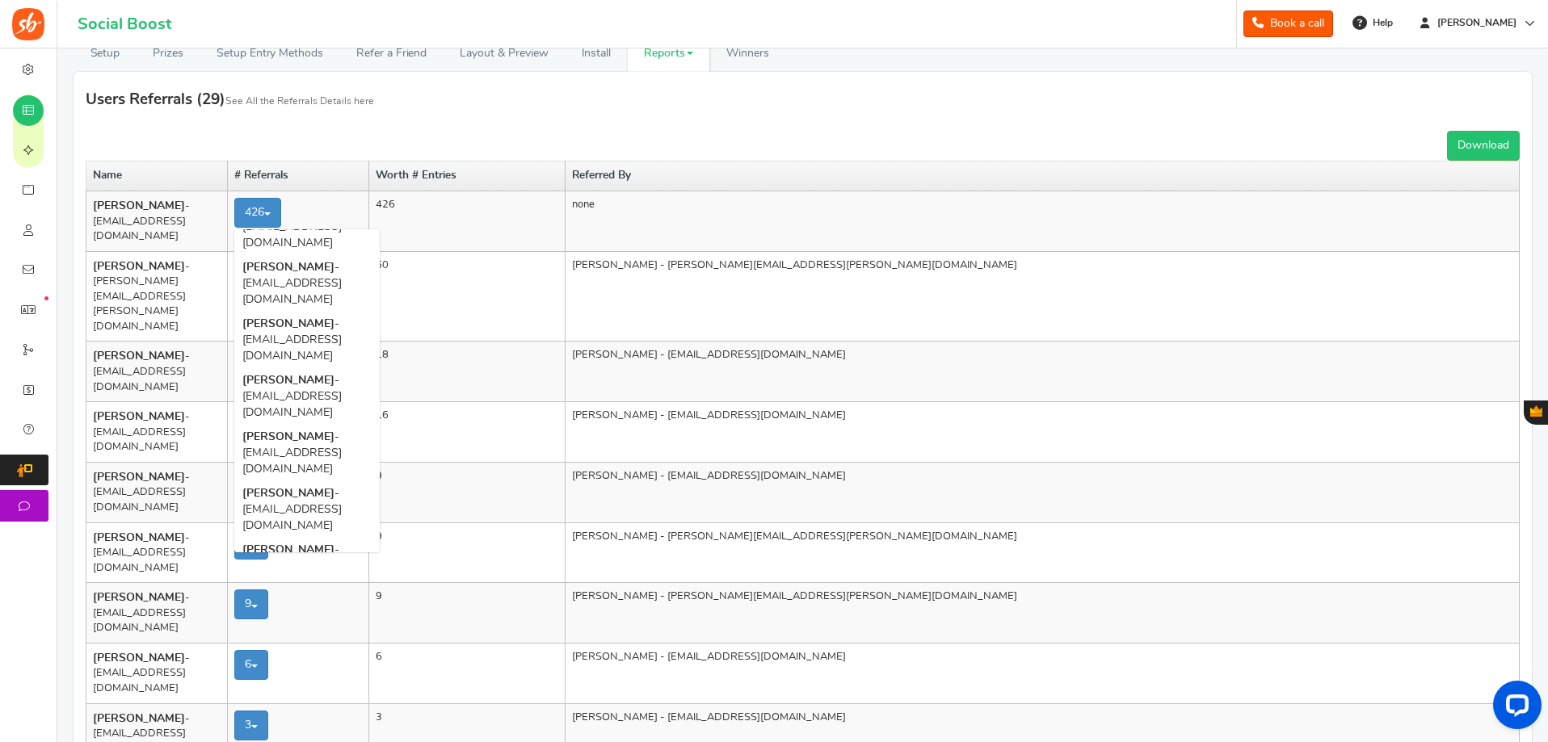
click at [1083, 189] on th "Referred By" at bounding box center [1042, 177] width 954 height 30
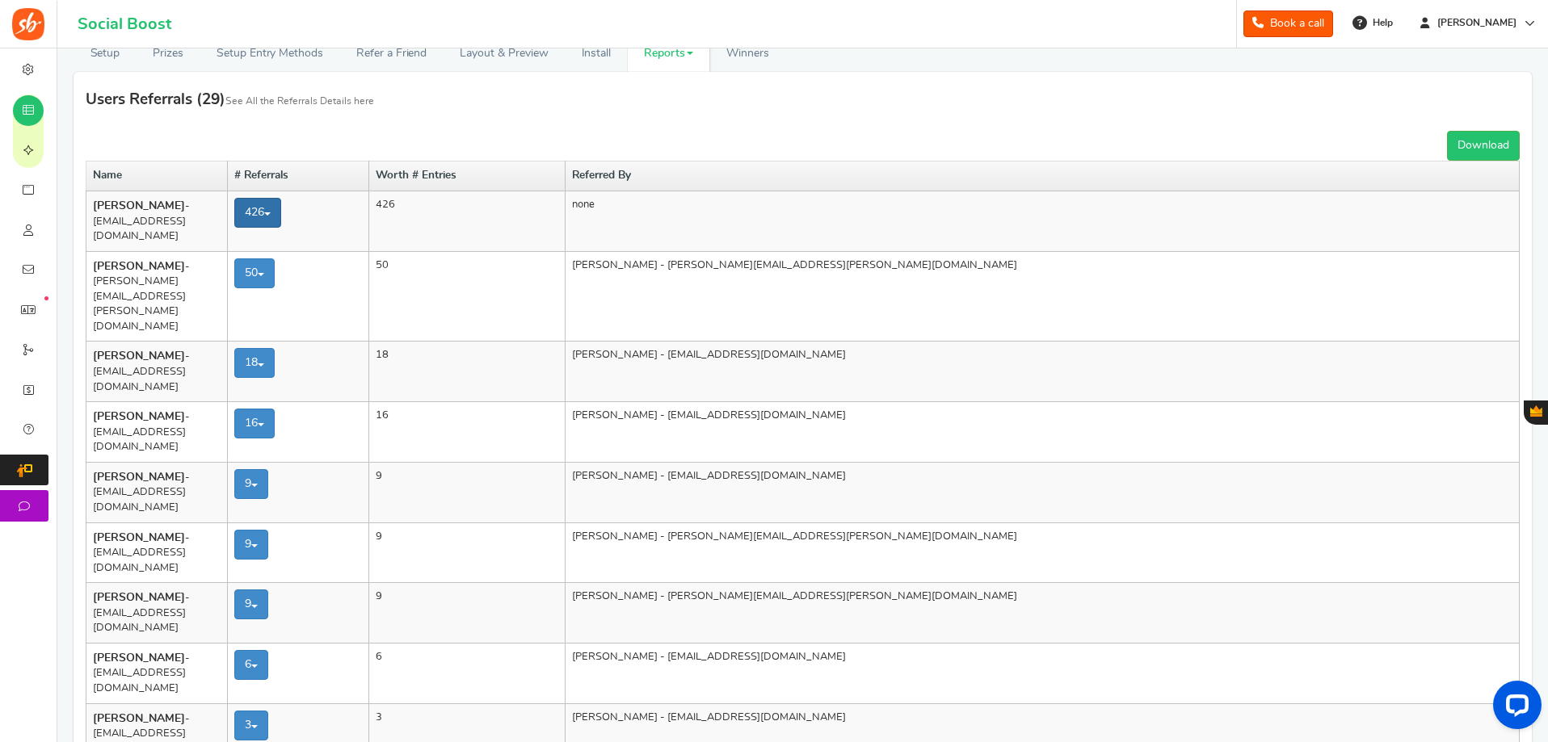
click at [281, 219] on link "426" at bounding box center [257, 213] width 47 height 30
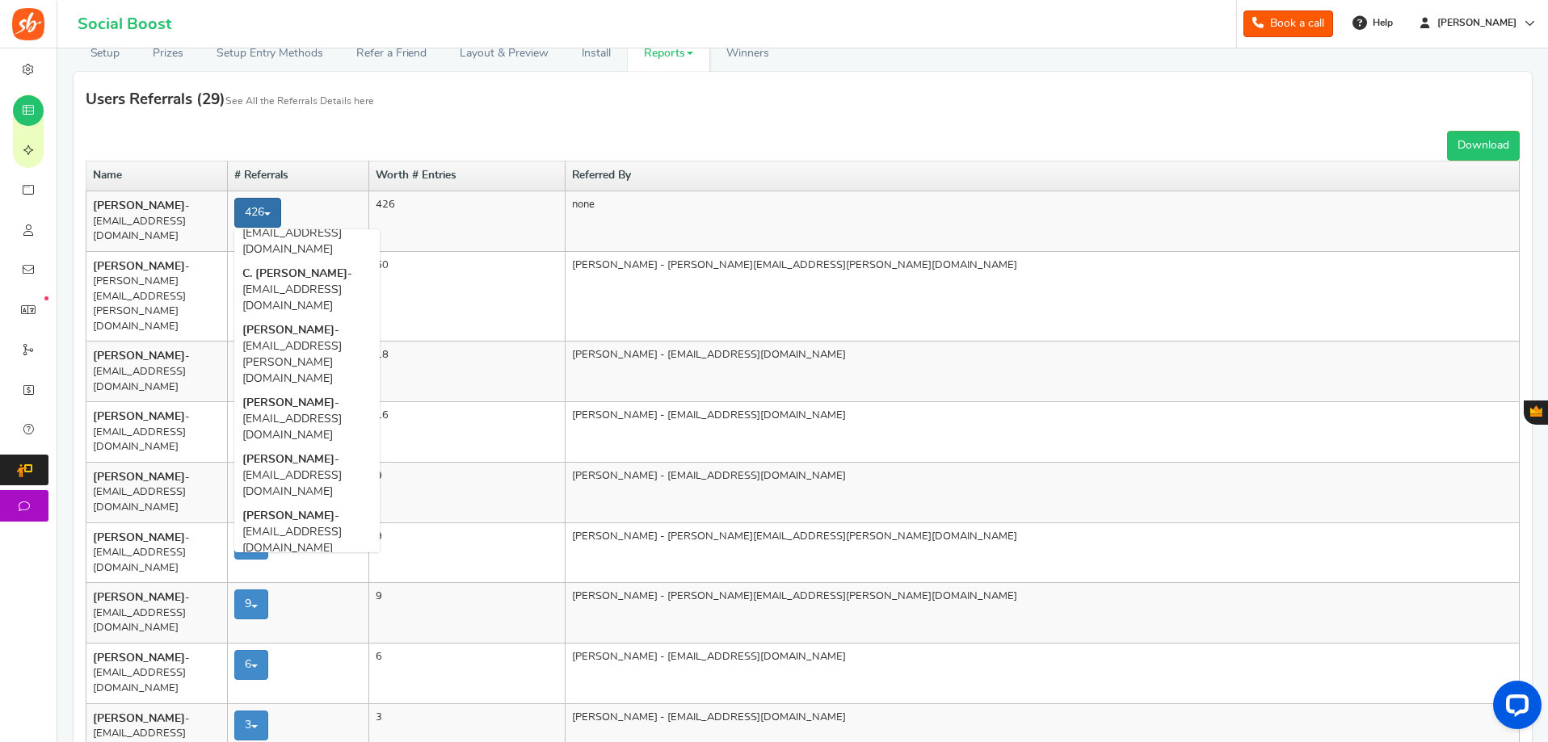
scroll to position [12115, 0]
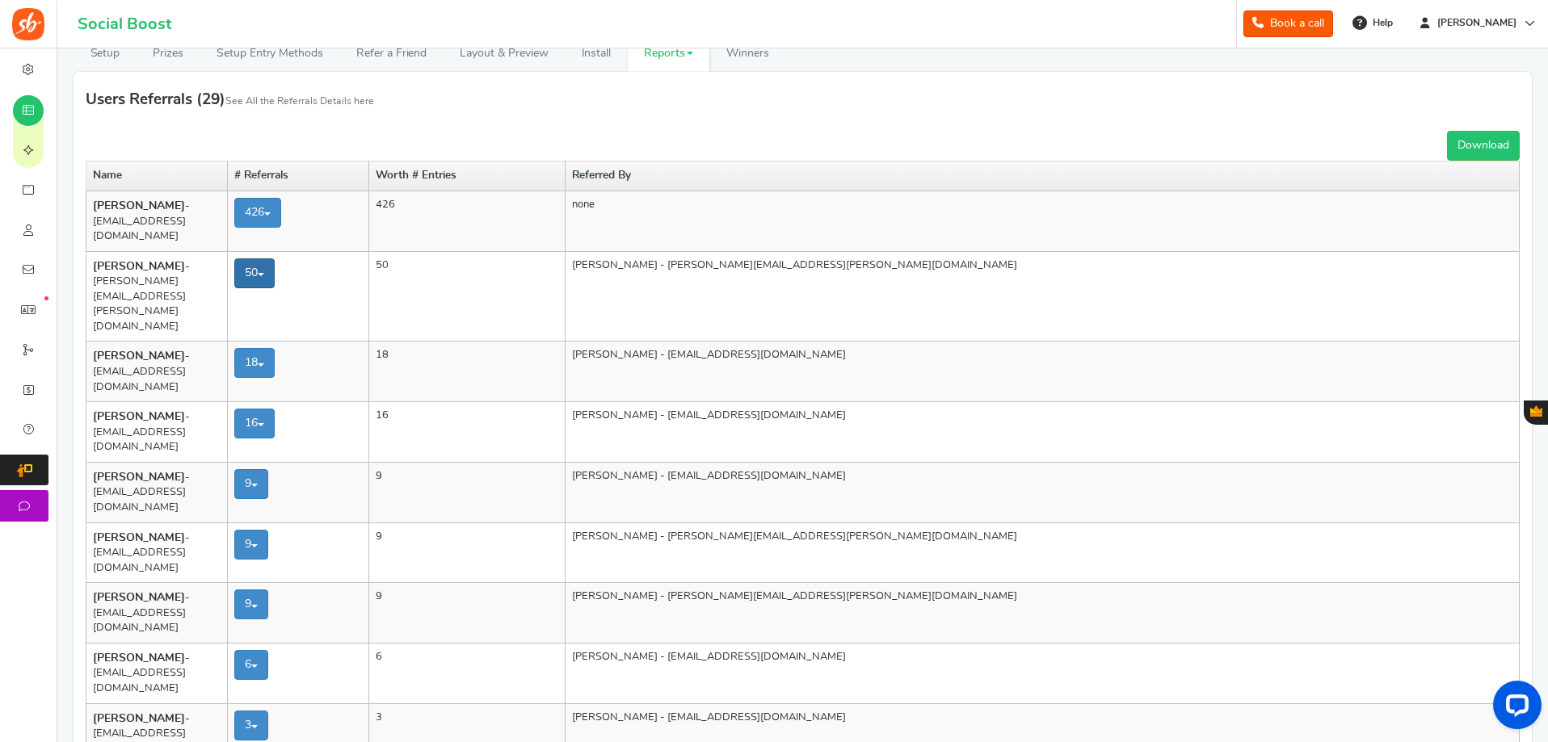
click at [264, 273] on span at bounding box center [261, 274] width 6 height 3
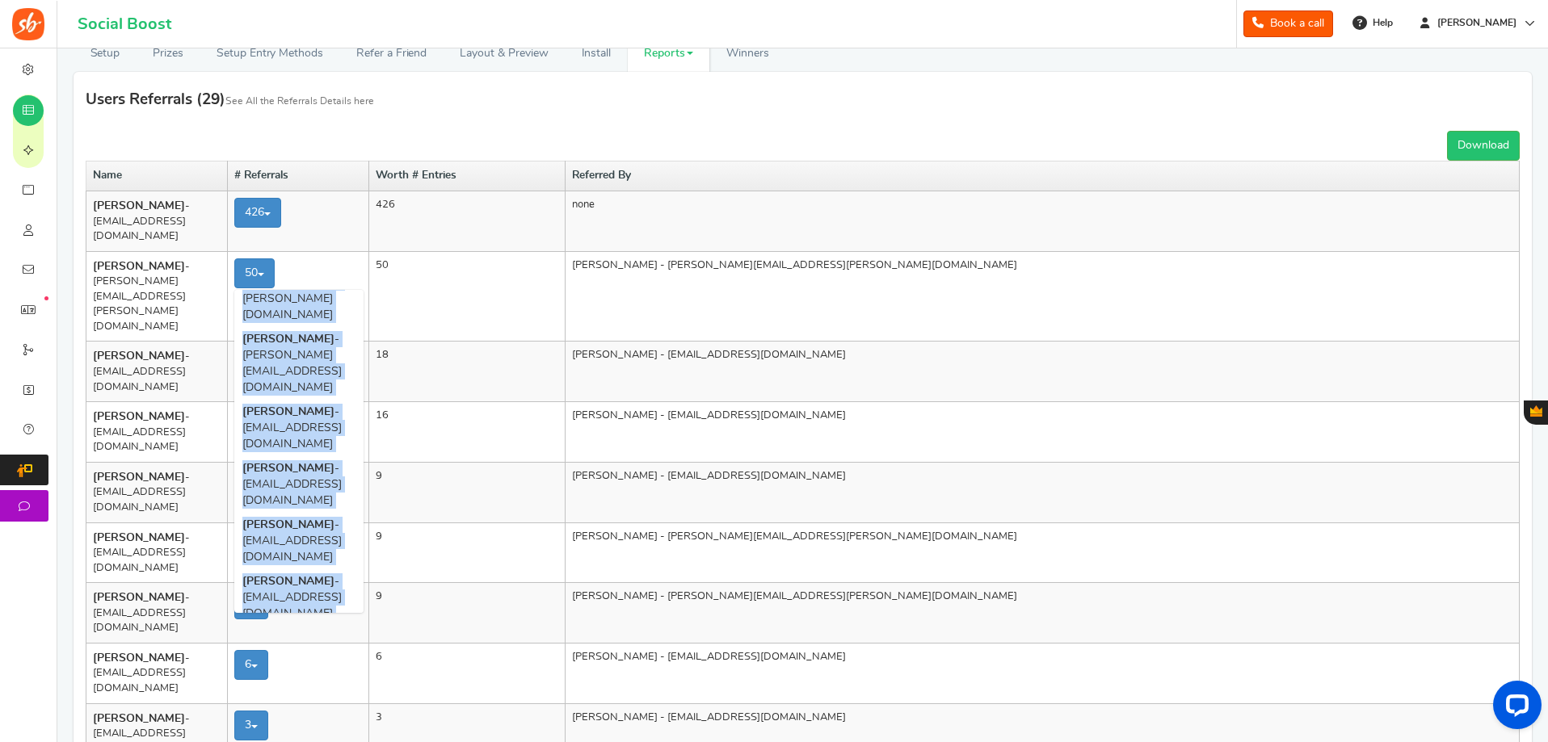
scroll to position [1645, 0]
drag, startPoint x: 277, startPoint y: 293, endPoint x: 416, endPoint y: 579, distance: 318.0
click at [364, 584] on ul "[PERSON_NAME] - [EMAIL_ADDRESS][PERSON_NAME][DOMAIN_NAME] [PERSON_NAME] - [EMAI…" at bounding box center [298, 451] width 129 height 323
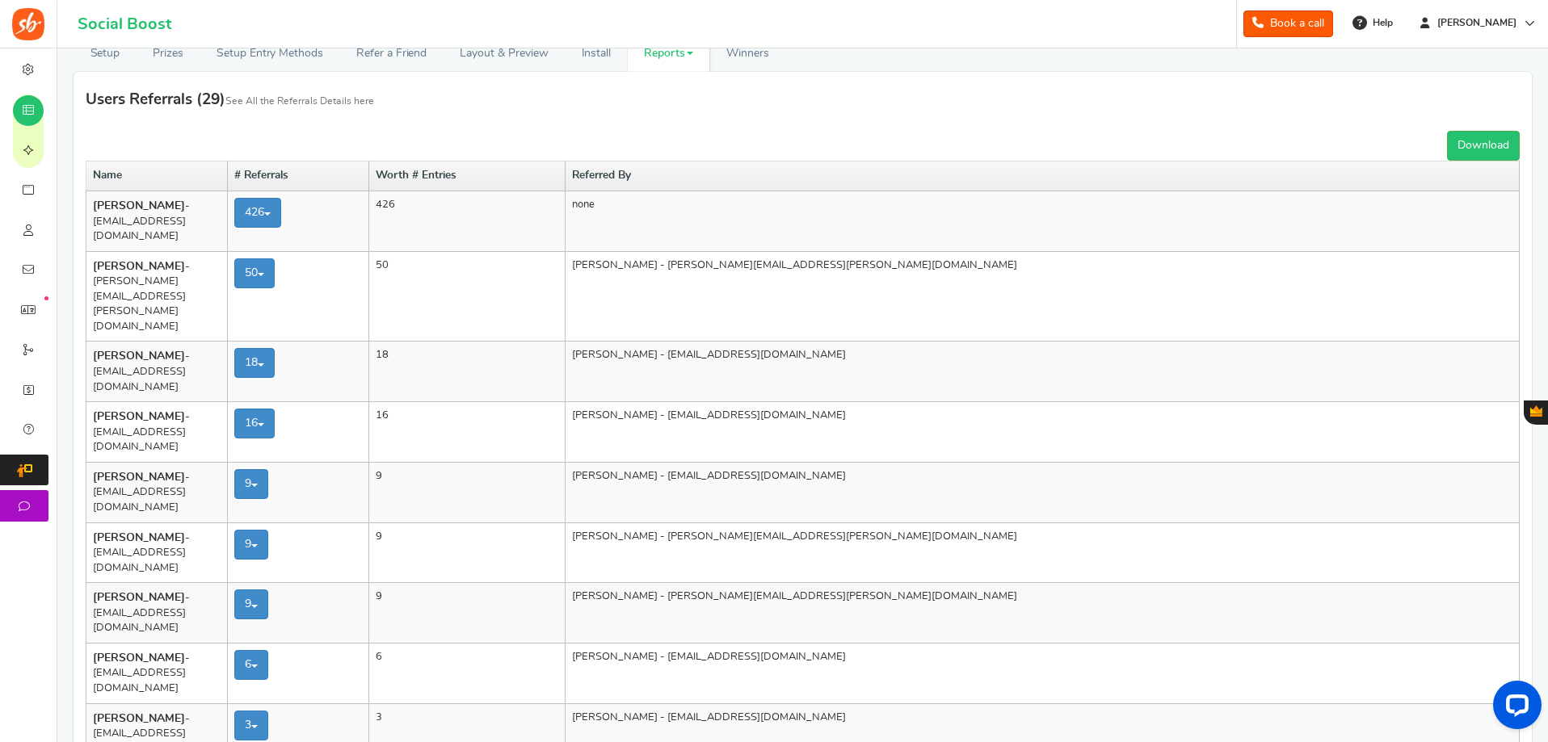
drag, startPoint x: 982, startPoint y: 485, endPoint x: 864, endPoint y: 113, distance: 389.9
click at [864, 113] on h3 "Users Referrals ( 29 ) See All the Referrals Details here" at bounding box center [803, 100] width 1434 height 33
click at [275, 259] on link "50" at bounding box center [254, 274] width 40 height 30
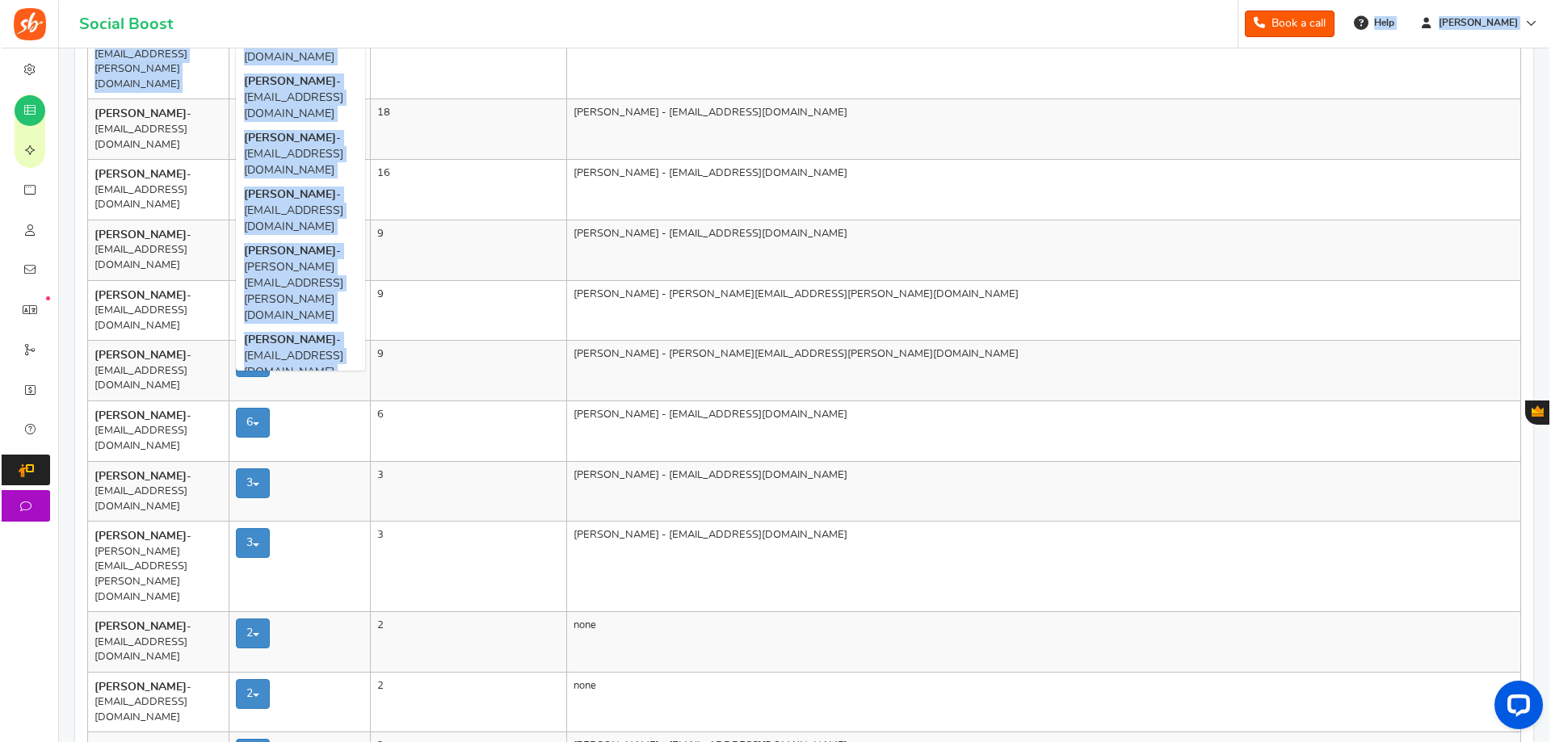
scroll to position [506, 0]
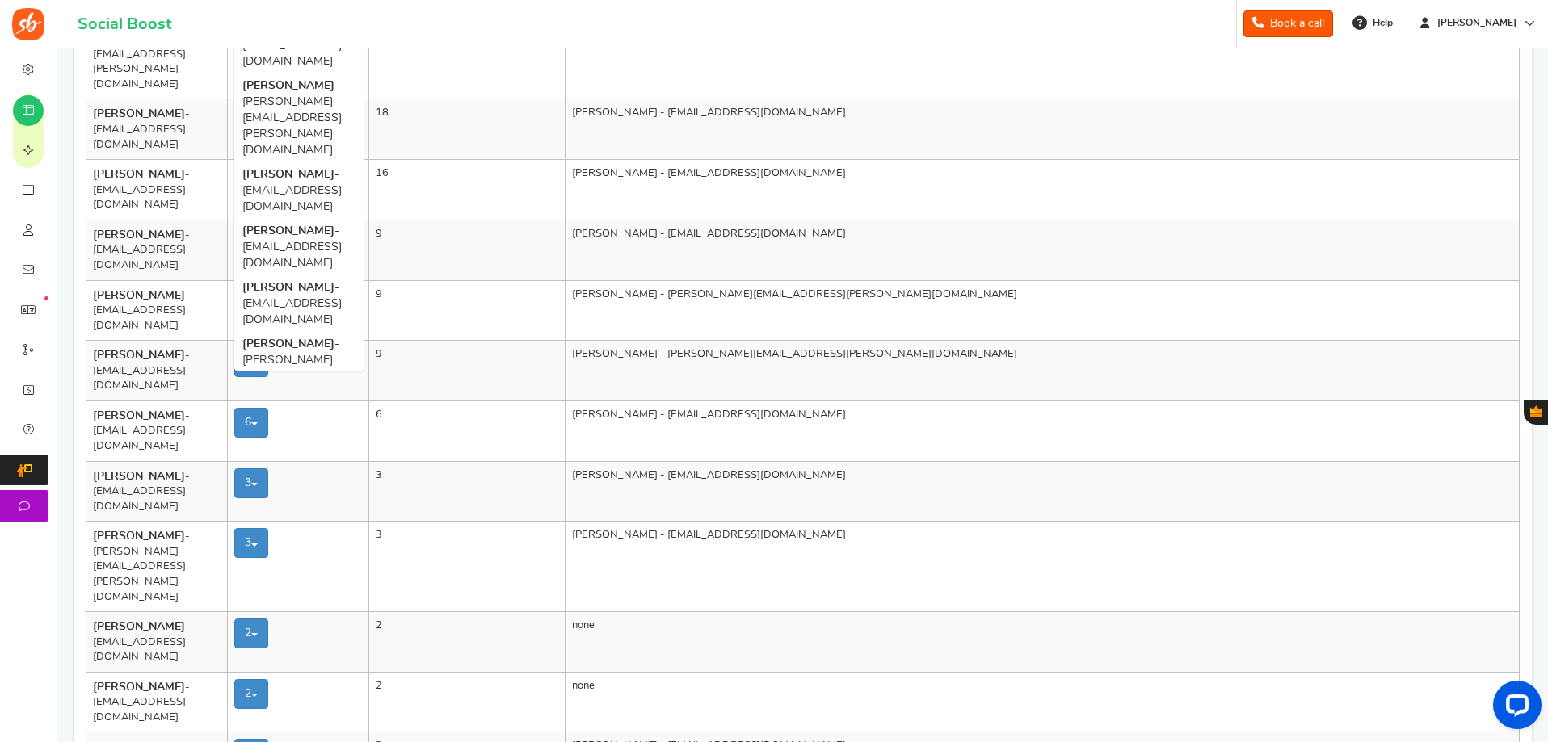
drag, startPoint x: 397, startPoint y: 334, endPoint x: 279, endPoint y: 64, distance: 295.6
click at [279, 64] on ul "[PERSON_NAME] - [EMAIL_ADDRESS][PERSON_NAME][DOMAIN_NAME] [PERSON_NAME] - [EMAI…" at bounding box center [298, 209] width 129 height 323
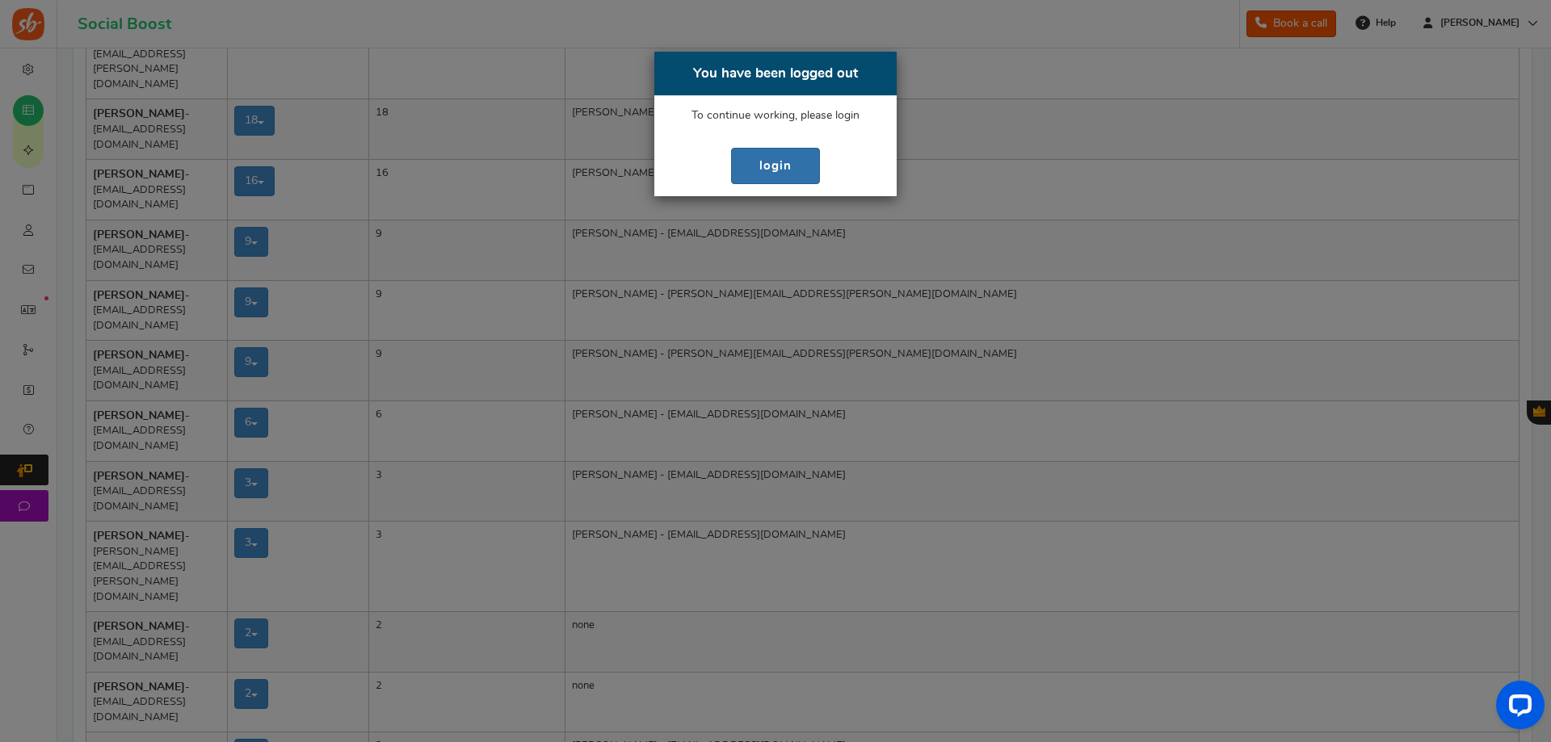
click at [747, 174] on link "login" at bounding box center [775, 166] width 89 height 36
